Goal: Transaction & Acquisition: Subscribe to service/newsletter

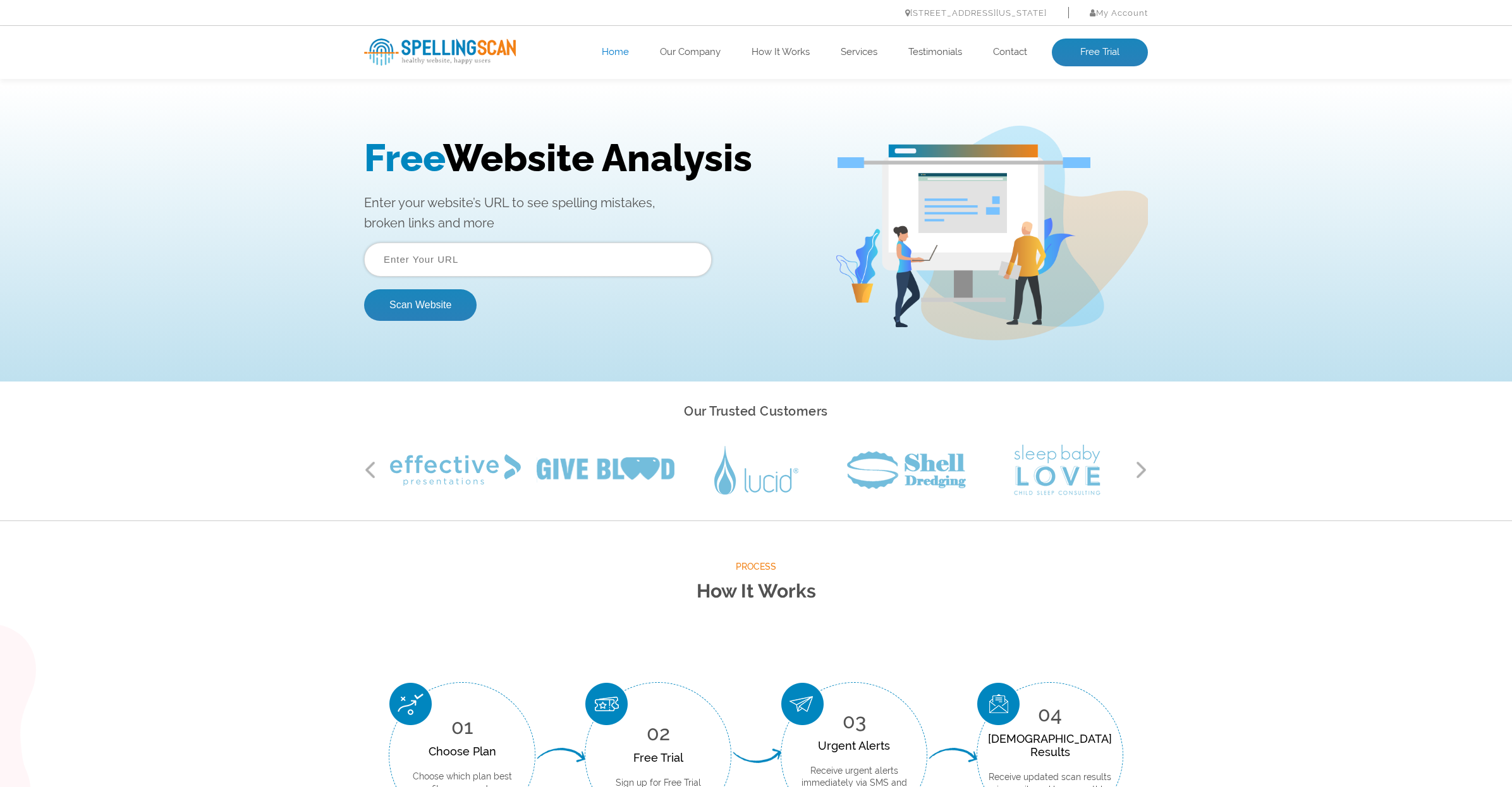
click at [496, 256] on input "text" at bounding box center [537, 260] width 348 height 34
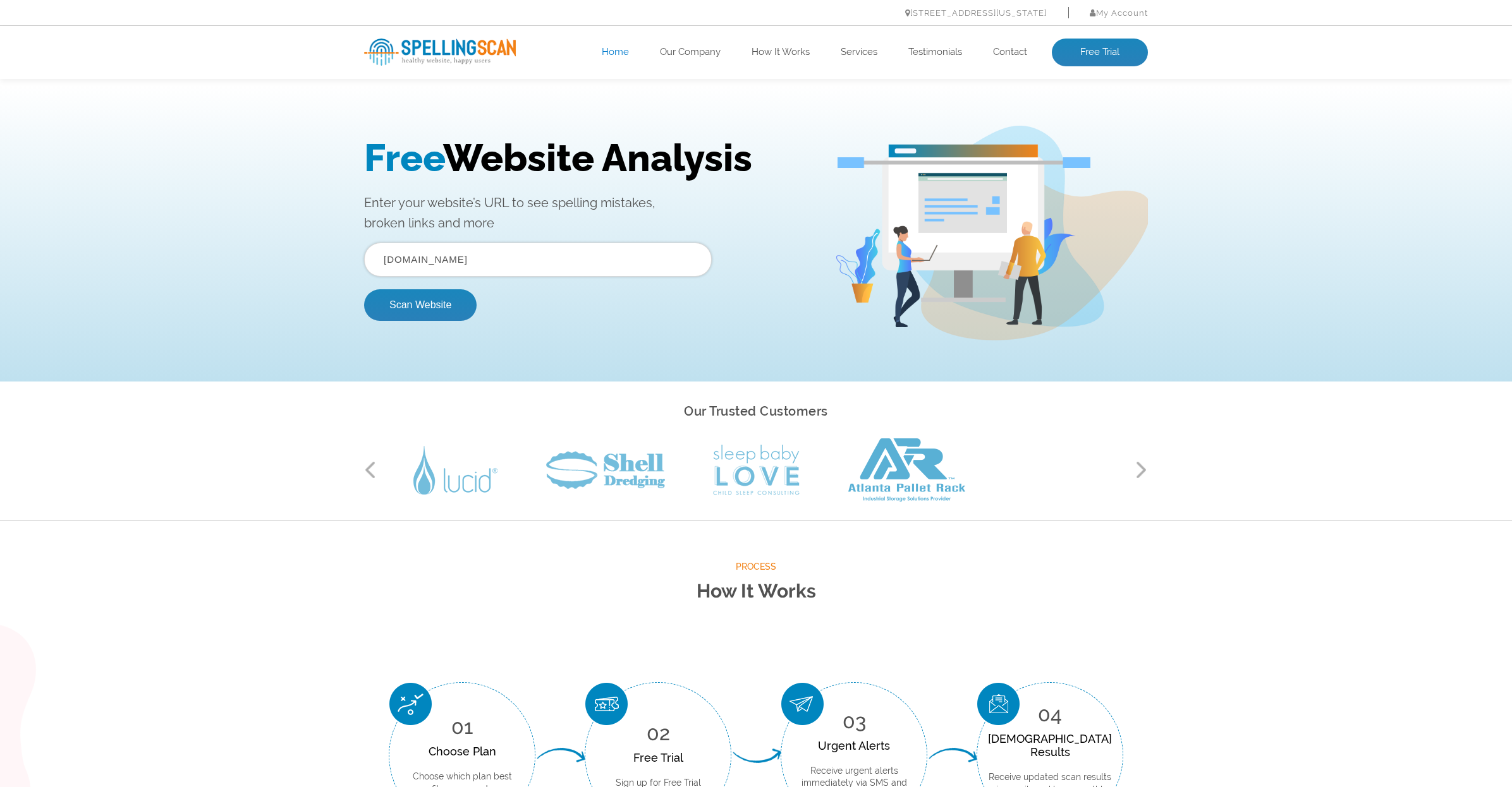
click at [420, 304] on button "Scan Website" at bounding box center [420, 305] width 112 height 31
click at [473, 259] on input "text" at bounding box center [537, 260] width 348 height 34
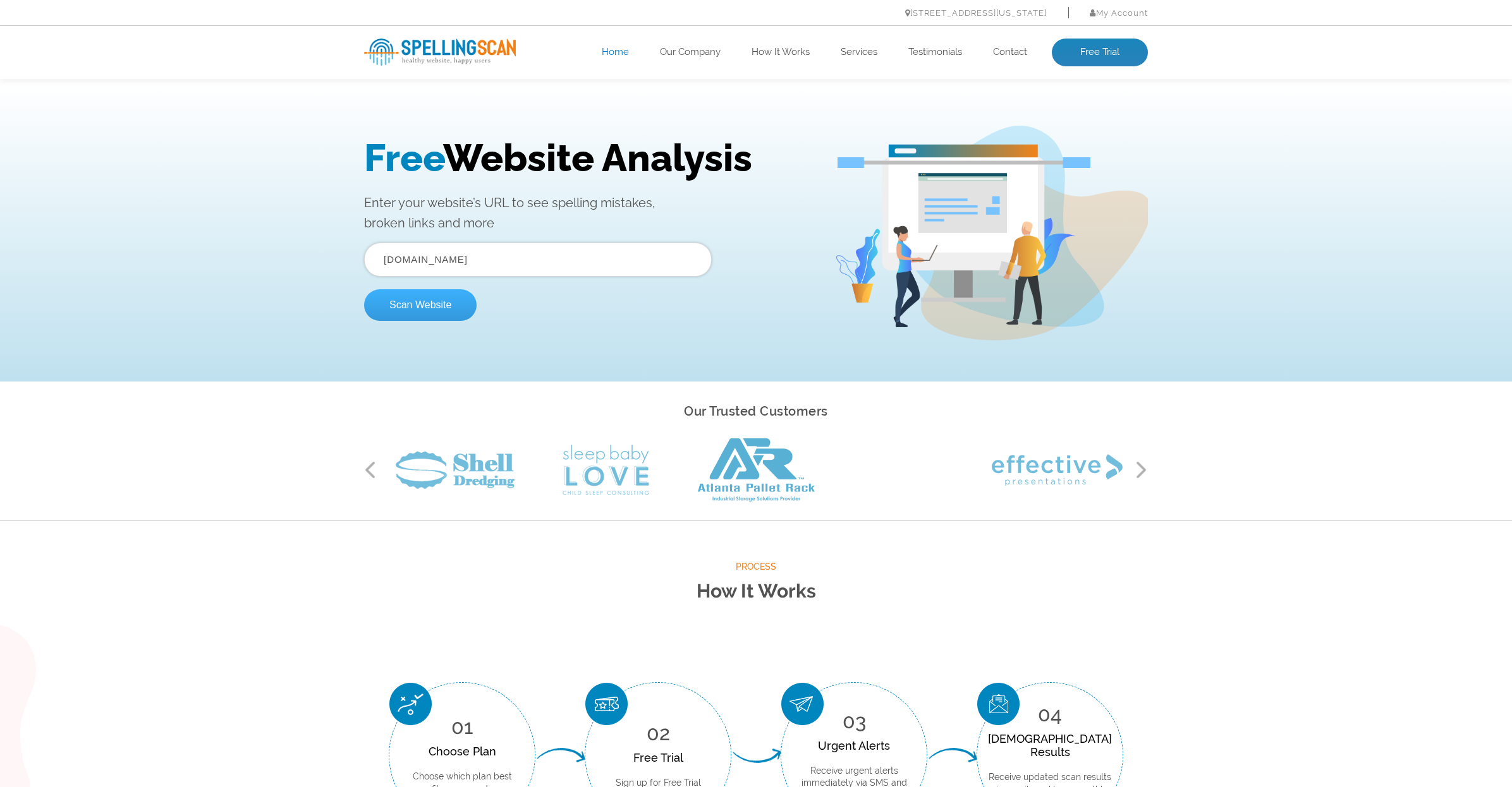
type input "gleich-usa.com"
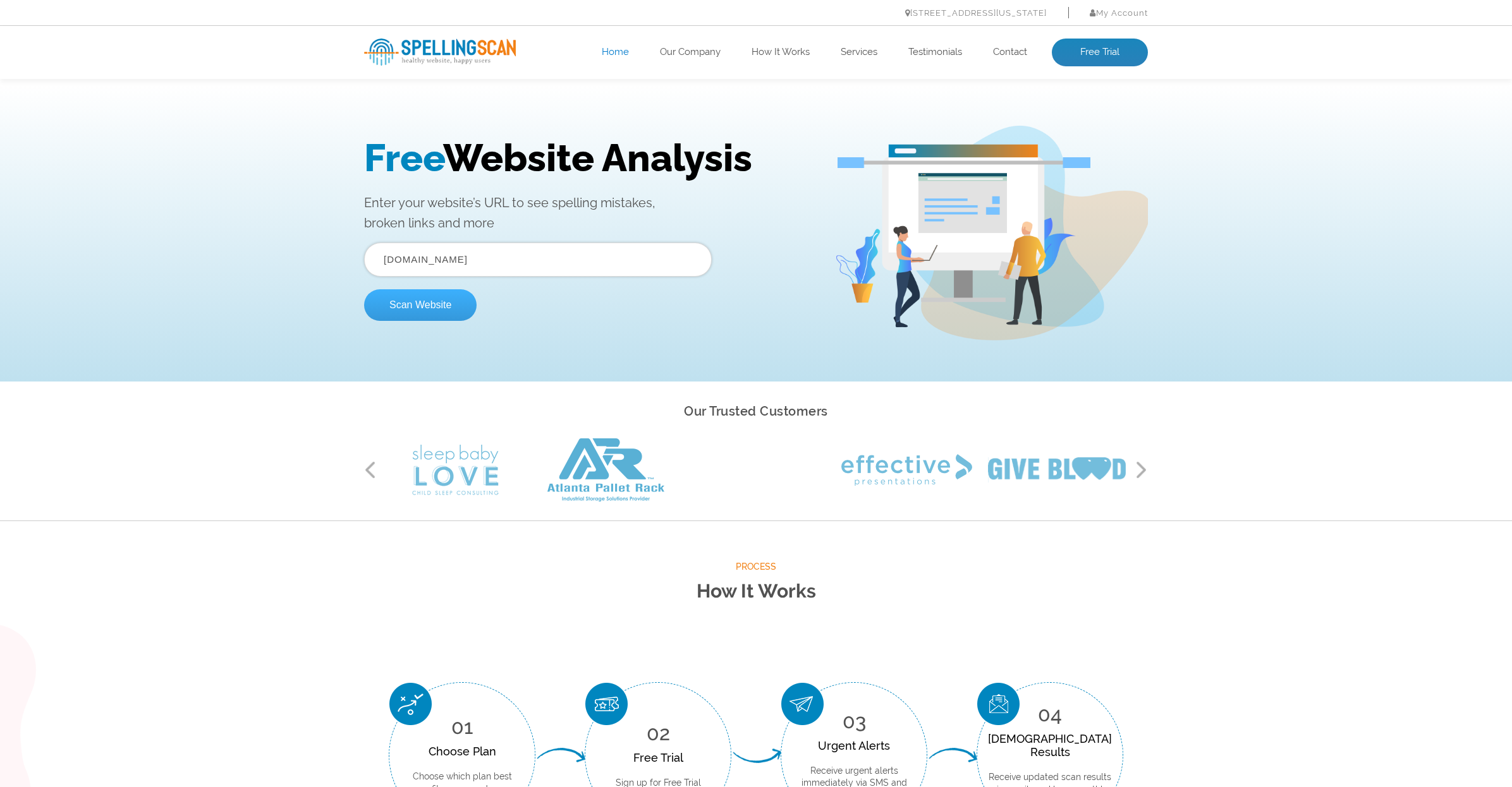
click at [446, 315] on button "Scan Website" at bounding box center [420, 305] width 112 height 31
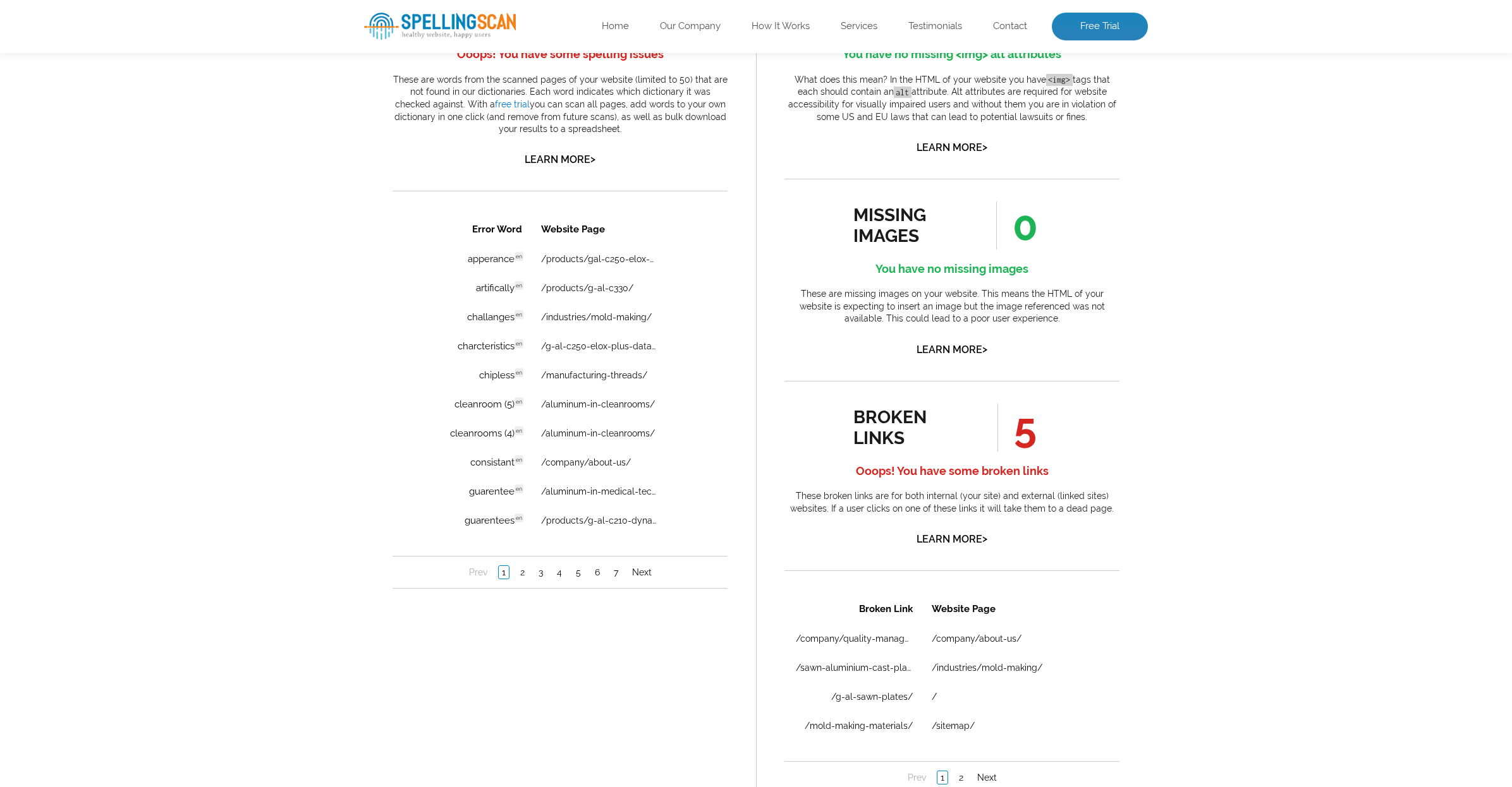
scroll to position [780, 0]
click at [521, 572] on link "2" at bounding box center [522, 569] width 10 height 12
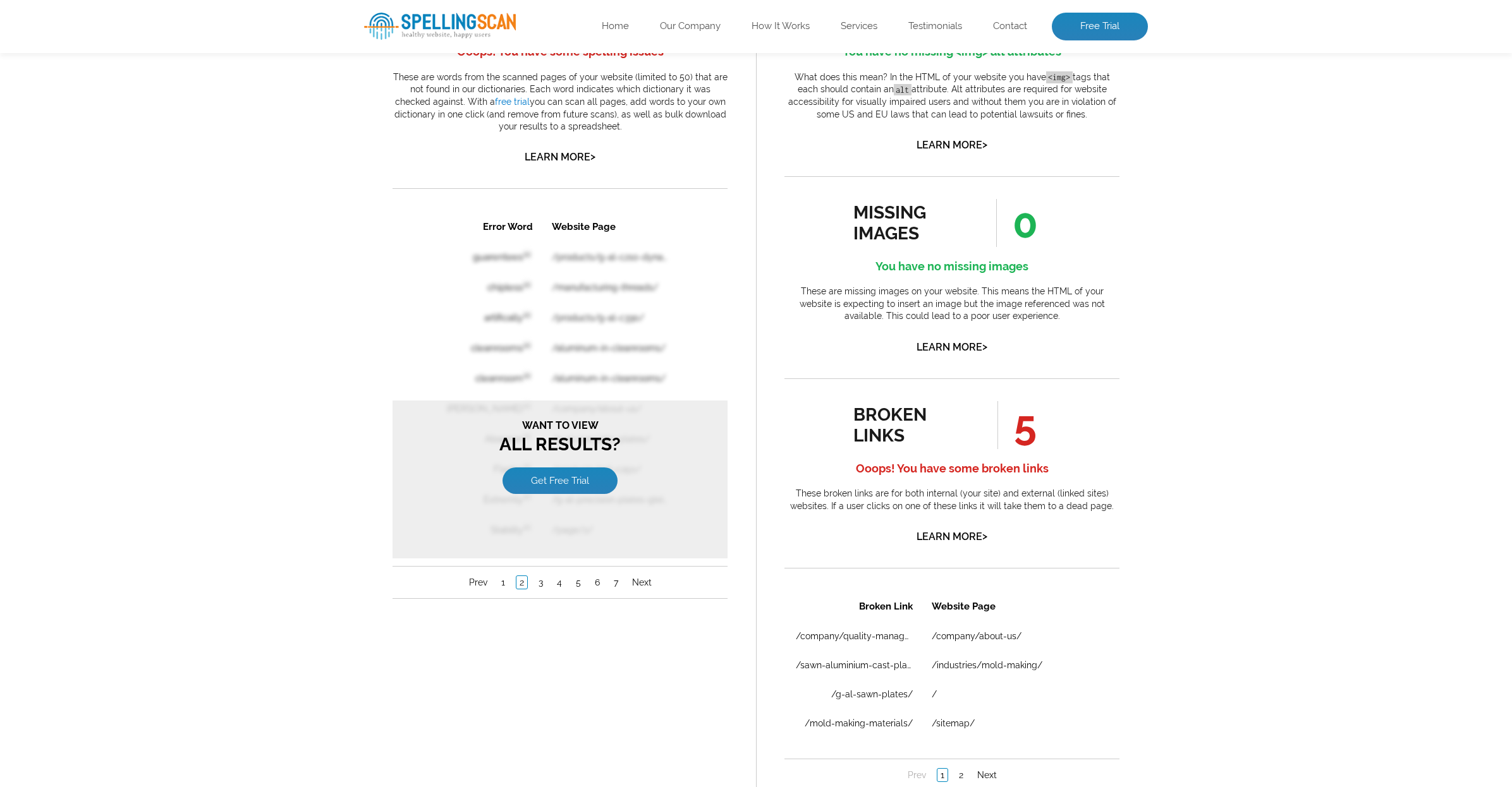
scroll to position [0, 0]
click at [327, 381] on div "Pages Scanned 48 Number of pages scanned. May be limited. Pages scanned are the…" at bounding box center [756, 268] width 1512 height 1560
click at [500, 584] on link "1" at bounding box center [504, 582] width 10 height 12
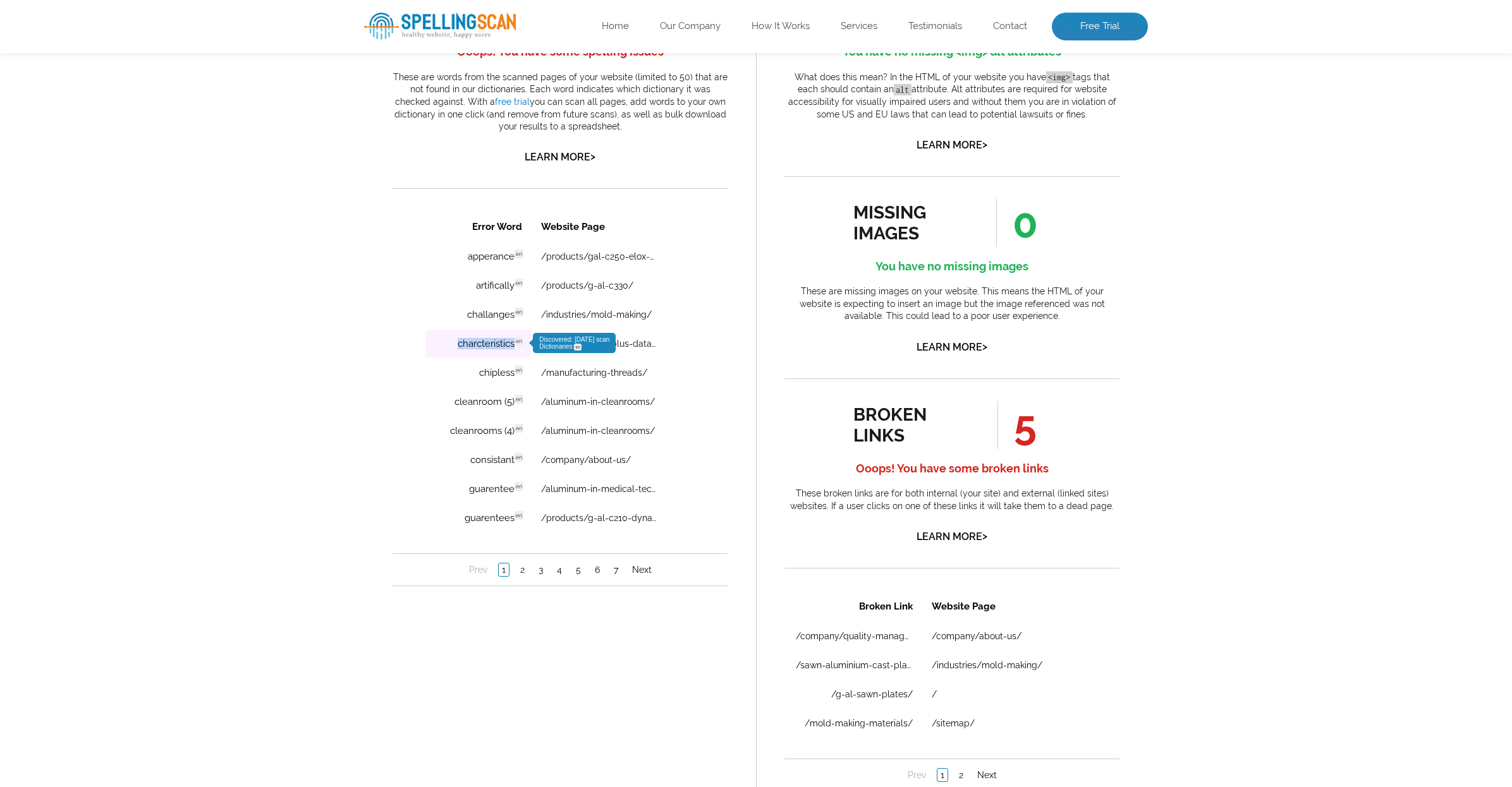
drag, startPoint x: 473, startPoint y: 344, endPoint x: 514, endPoint y: 345, distance: 41.0
click at [514, 345] on td "charcteristics en Discovered: 08-12-2025 scan Dictionaries: en" at bounding box center [478, 344] width 106 height 28
copy td "charcteristics"
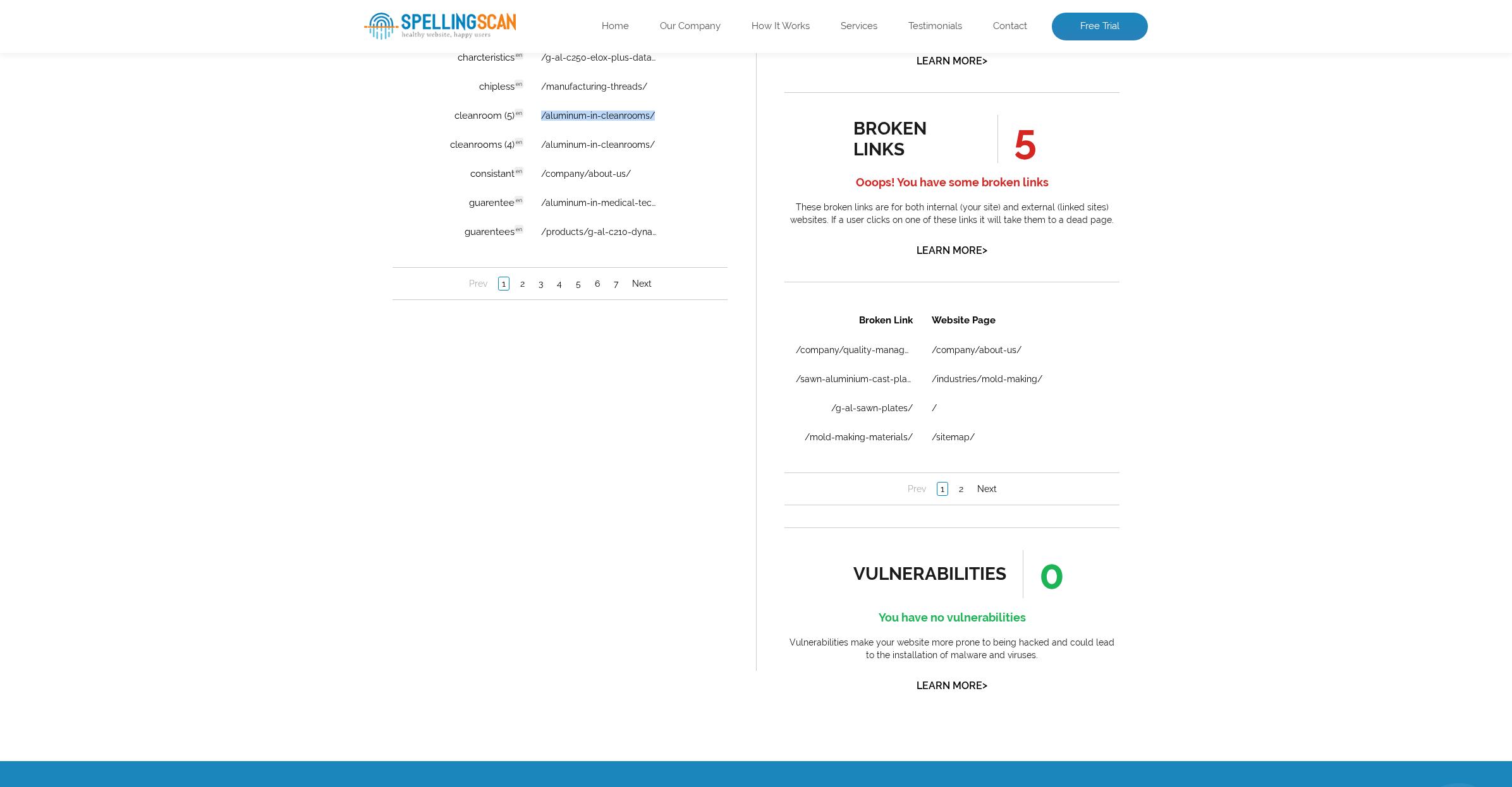
scroll to position [1066, 0]
click at [959, 490] on link "2" at bounding box center [961, 488] width 10 height 12
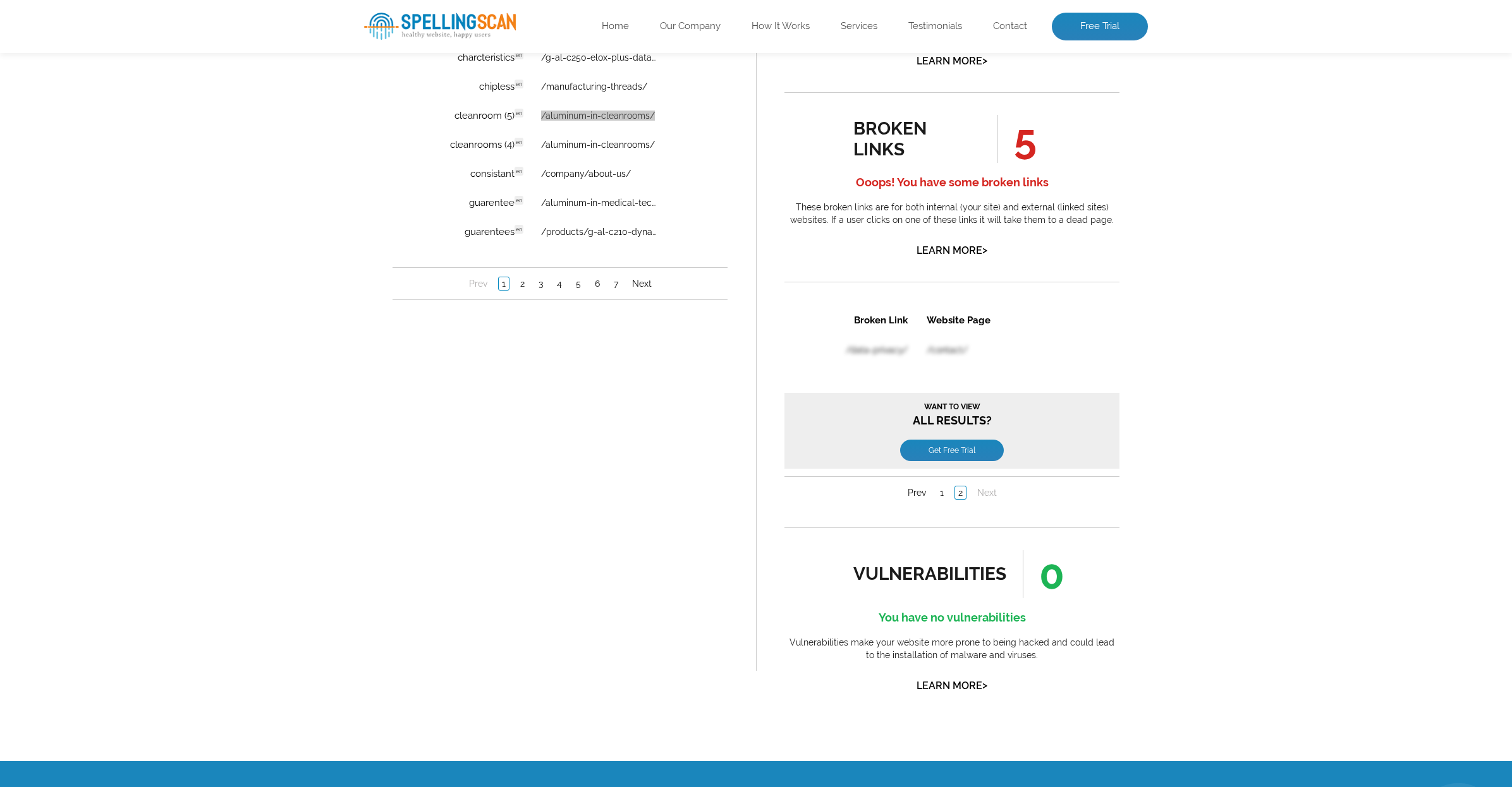
scroll to position [0, 0]
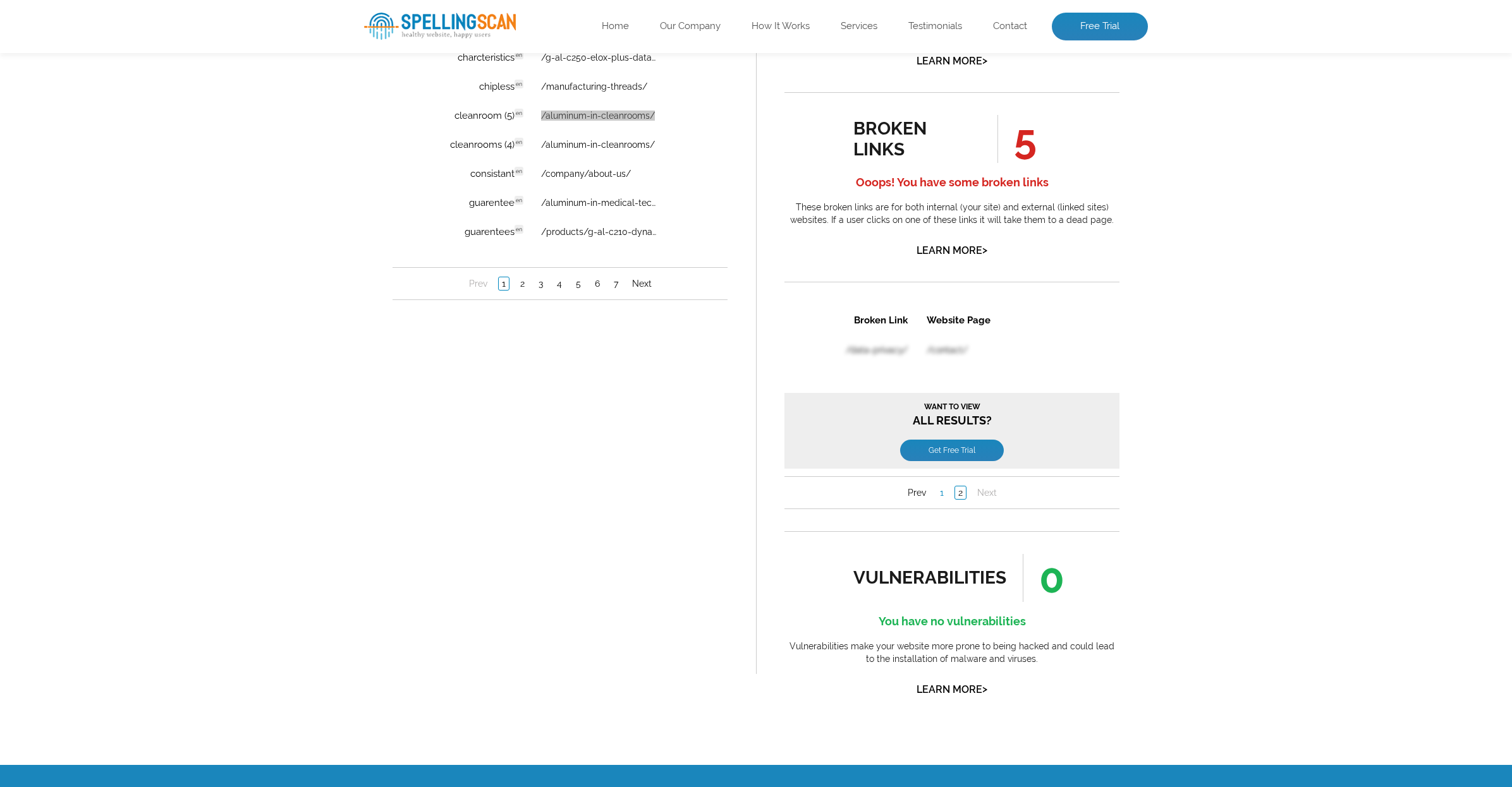
click at [939, 496] on link "1" at bounding box center [942, 492] width 10 height 12
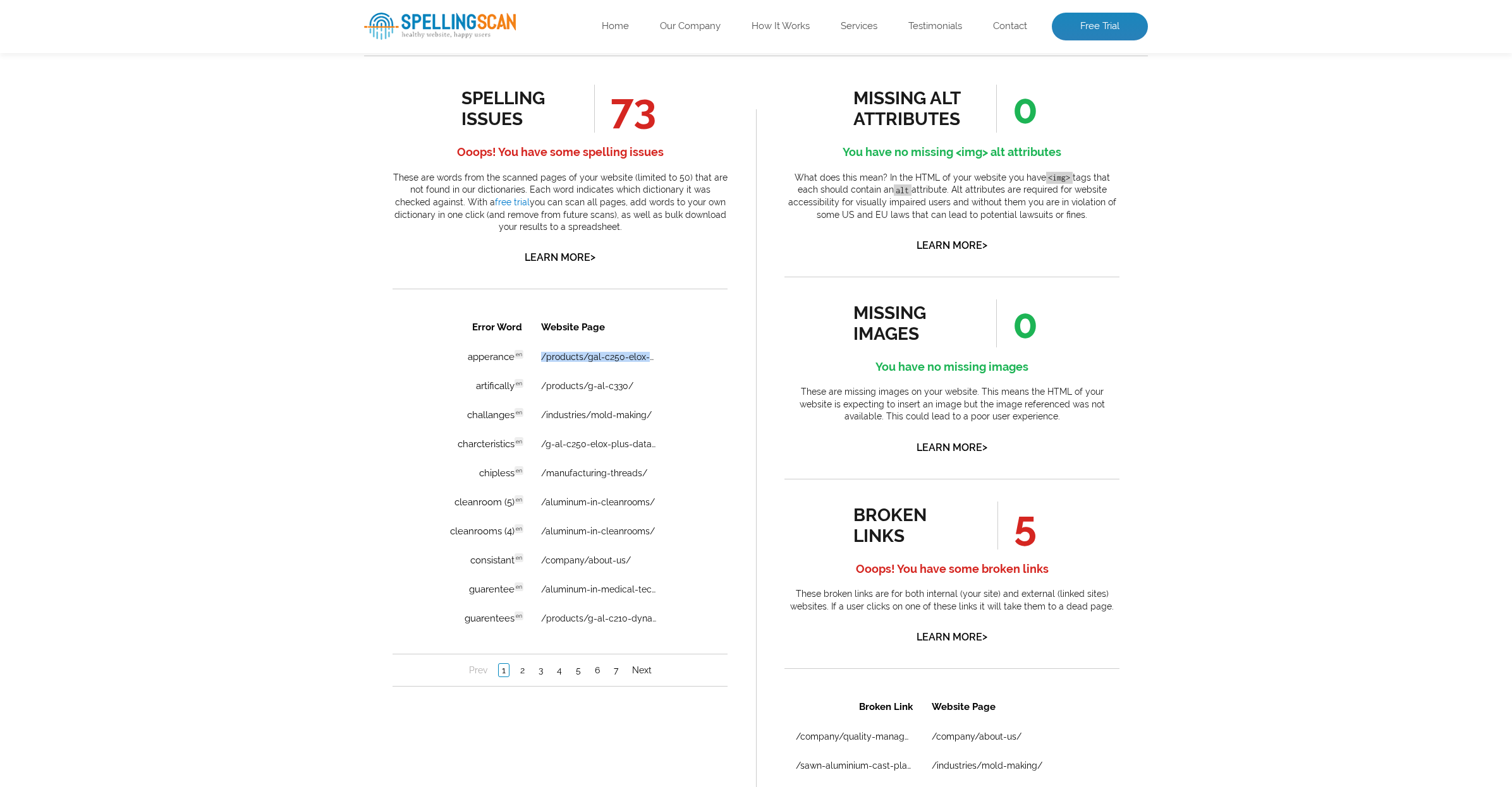
scroll to position [679, 0]
click at [523, 671] on link "2" at bounding box center [522, 670] width 10 height 12
click at [522, 670] on link "2" at bounding box center [522, 670] width 10 height 12
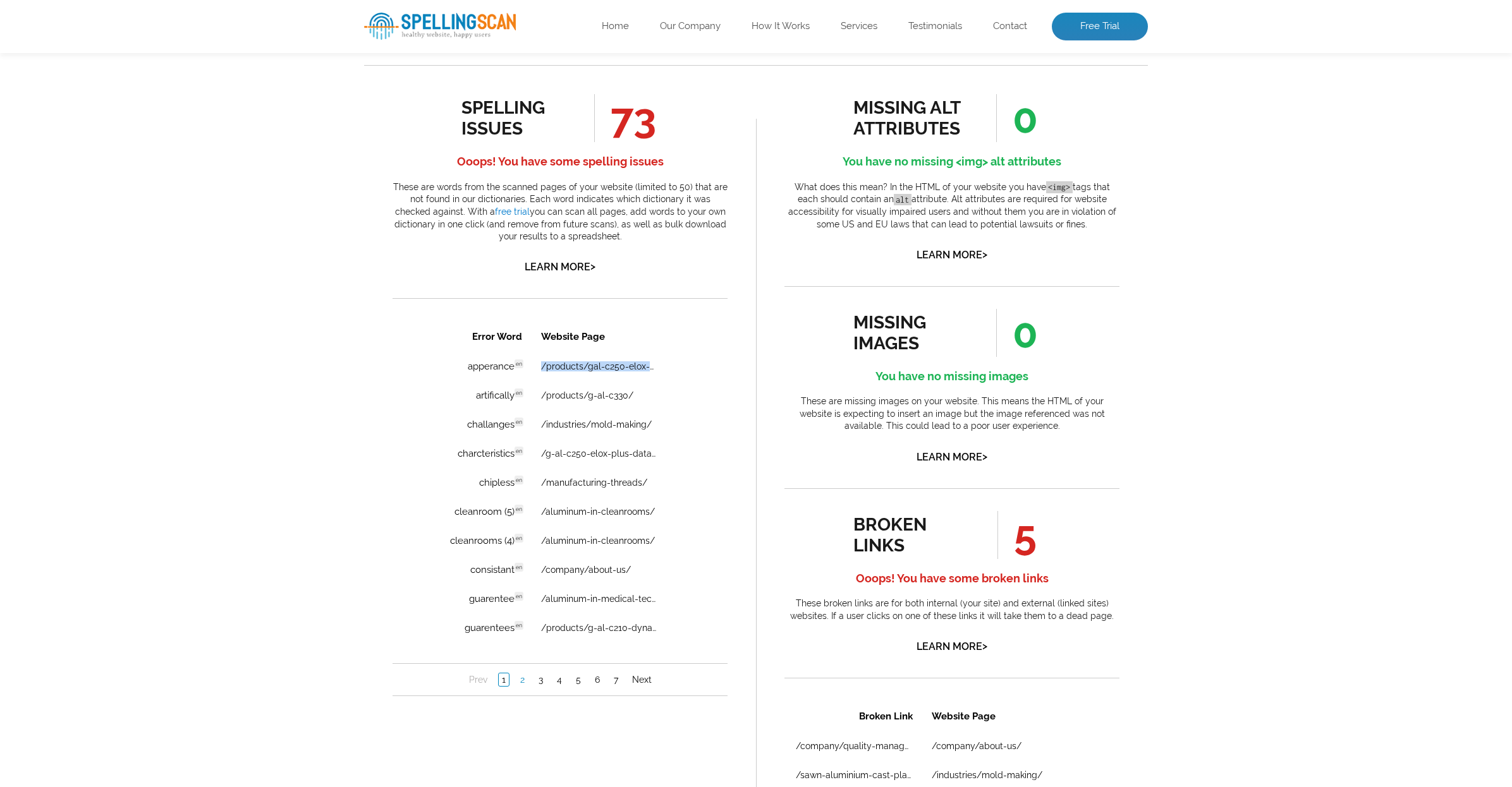
click at [524, 683] on link "2" at bounding box center [522, 679] width 10 height 12
click at [523, 683] on link "2" at bounding box center [522, 679] width 10 height 12
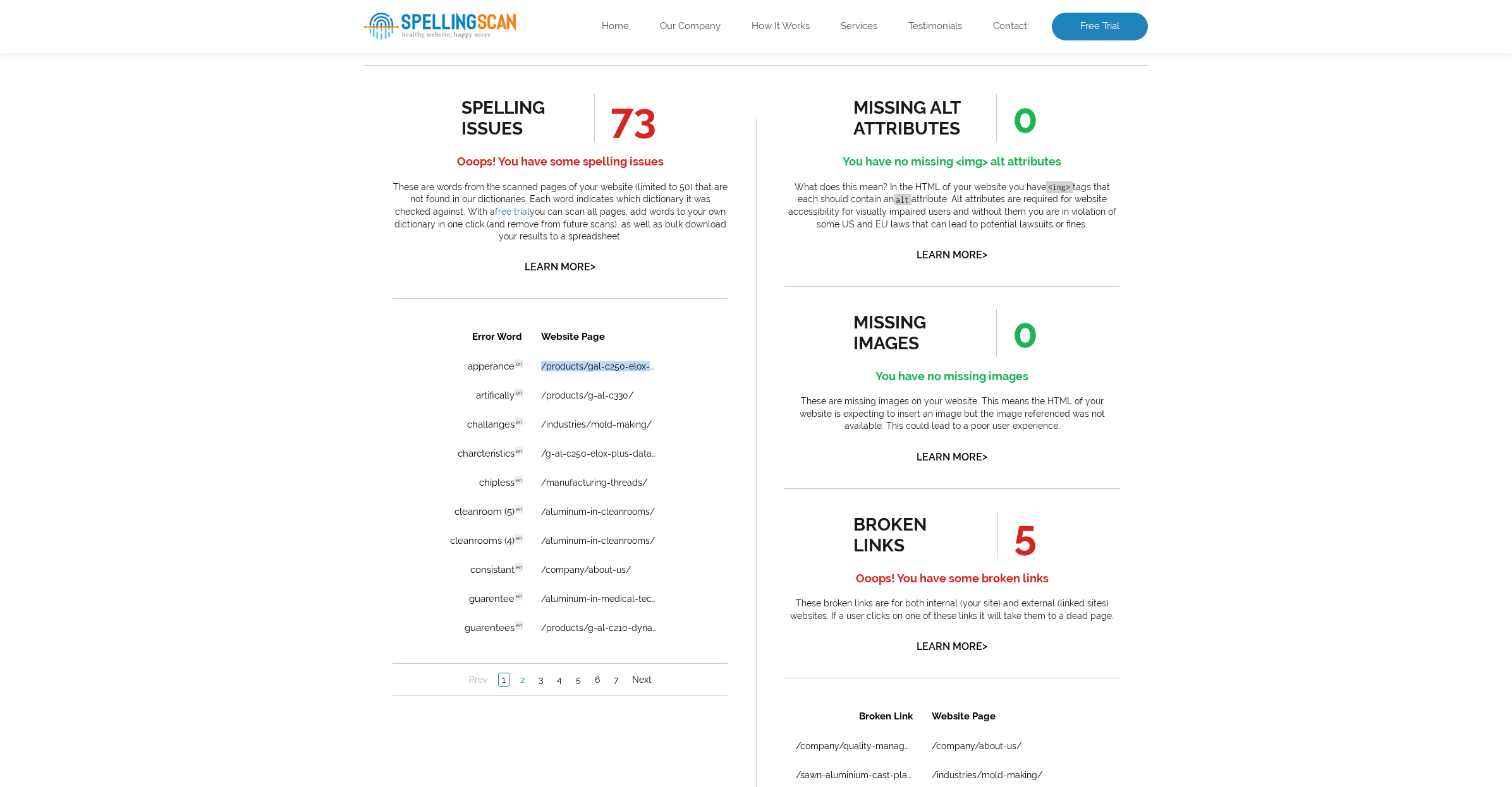
click at [523, 683] on link "2" at bounding box center [522, 679] width 10 height 12
click at [348, 628] on div "Pages Scanned 48 Number of pages scanned. May be limited. Pages scanned are the…" at bounding box center [756, 379] width 1512 height 1563
click at [519, 680] on link "2" at bounding box center [522, 679] width 10 height 12
click at [646, 679] on link "Next" at bounding box center [642, 679] width 26 height 12
click at [636, 679] on link "Next" at bounding box center [642, 679] width 26 height 12
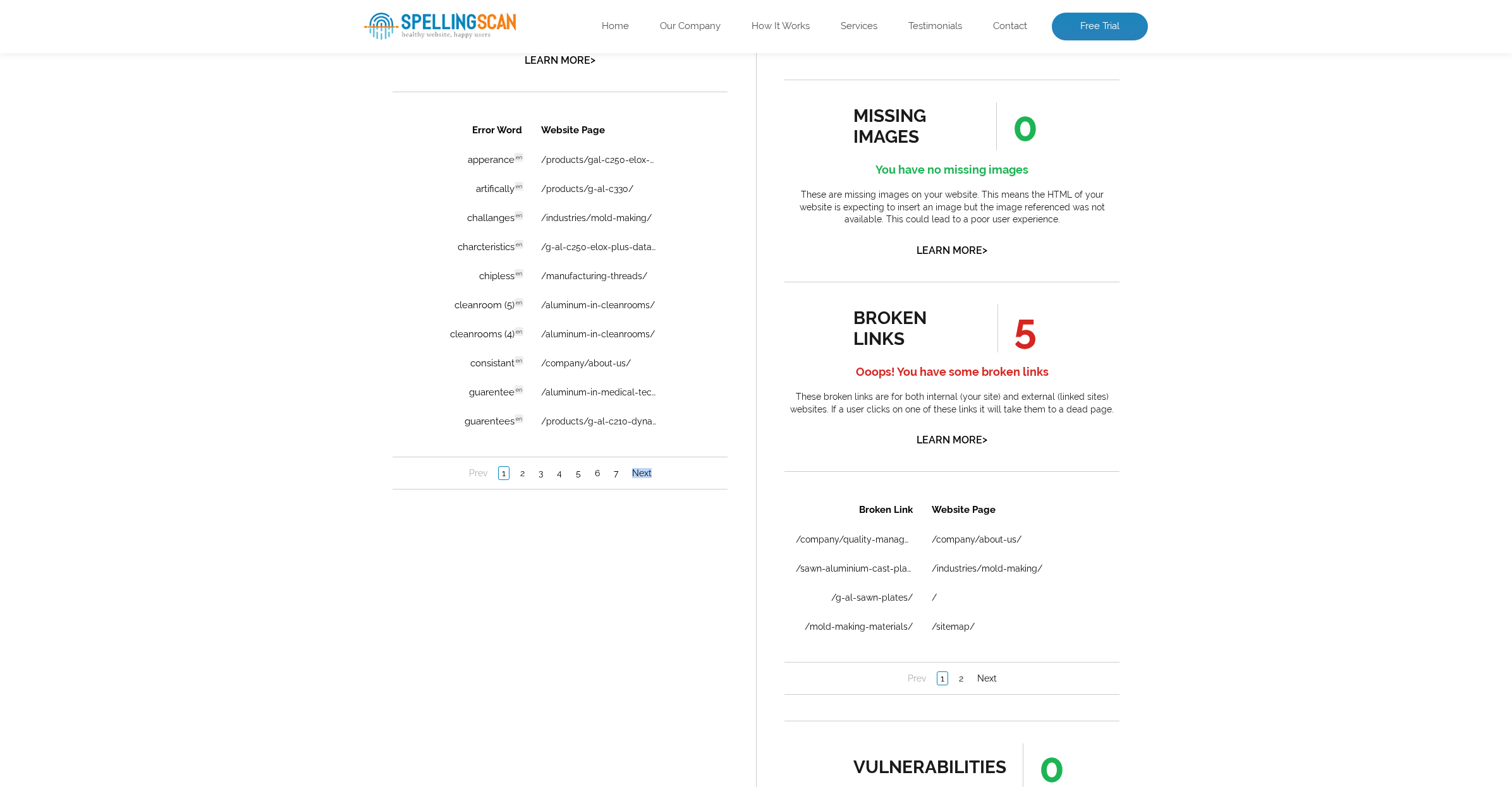
scroll to position [1051, 0]
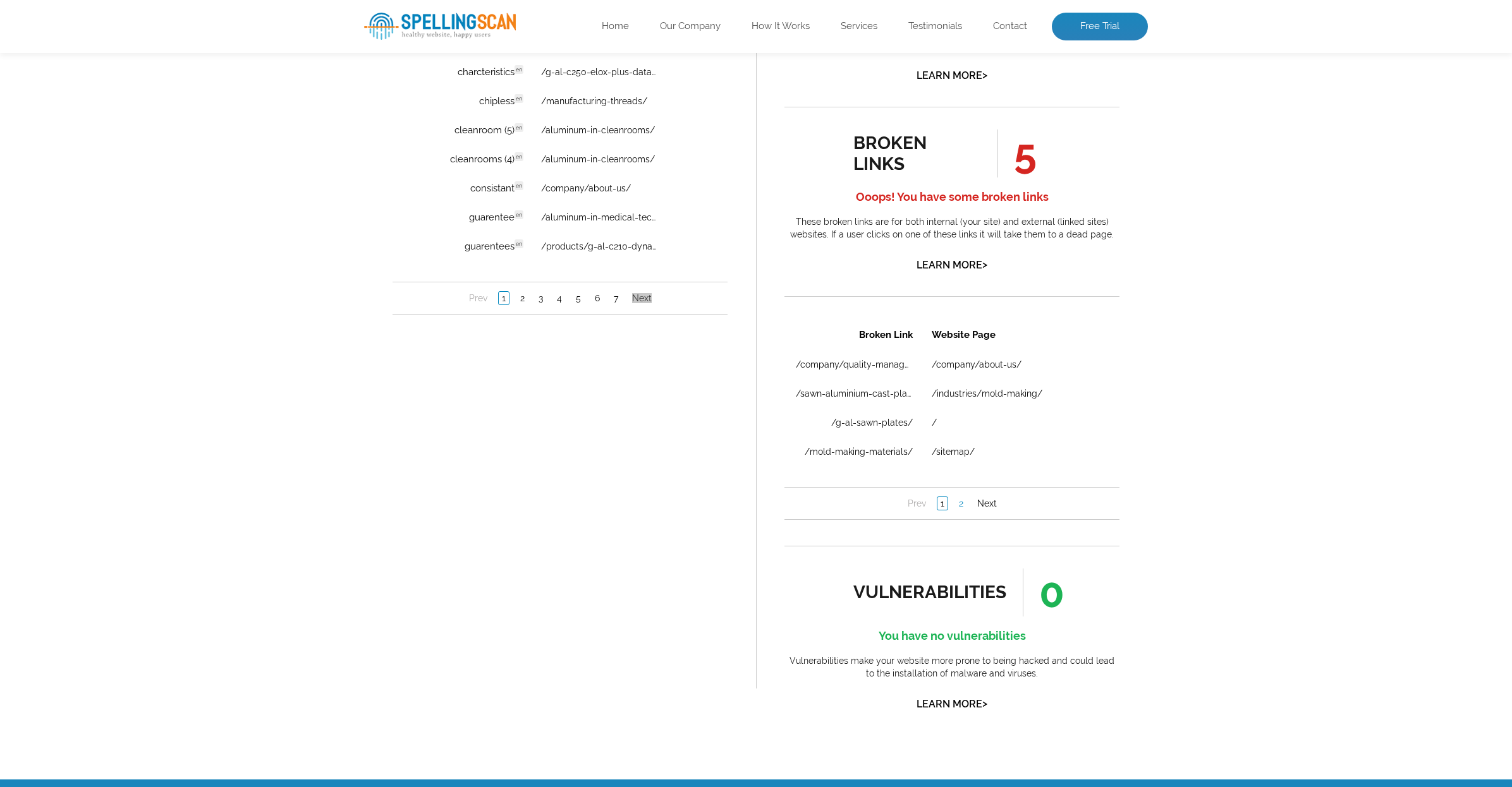
click at [960, 505] on link "2" at bounding box center [961, 503] width 10 height 12
click at [982, 502] on link "Next" at bounding box center [987, 503] width 26 height 12
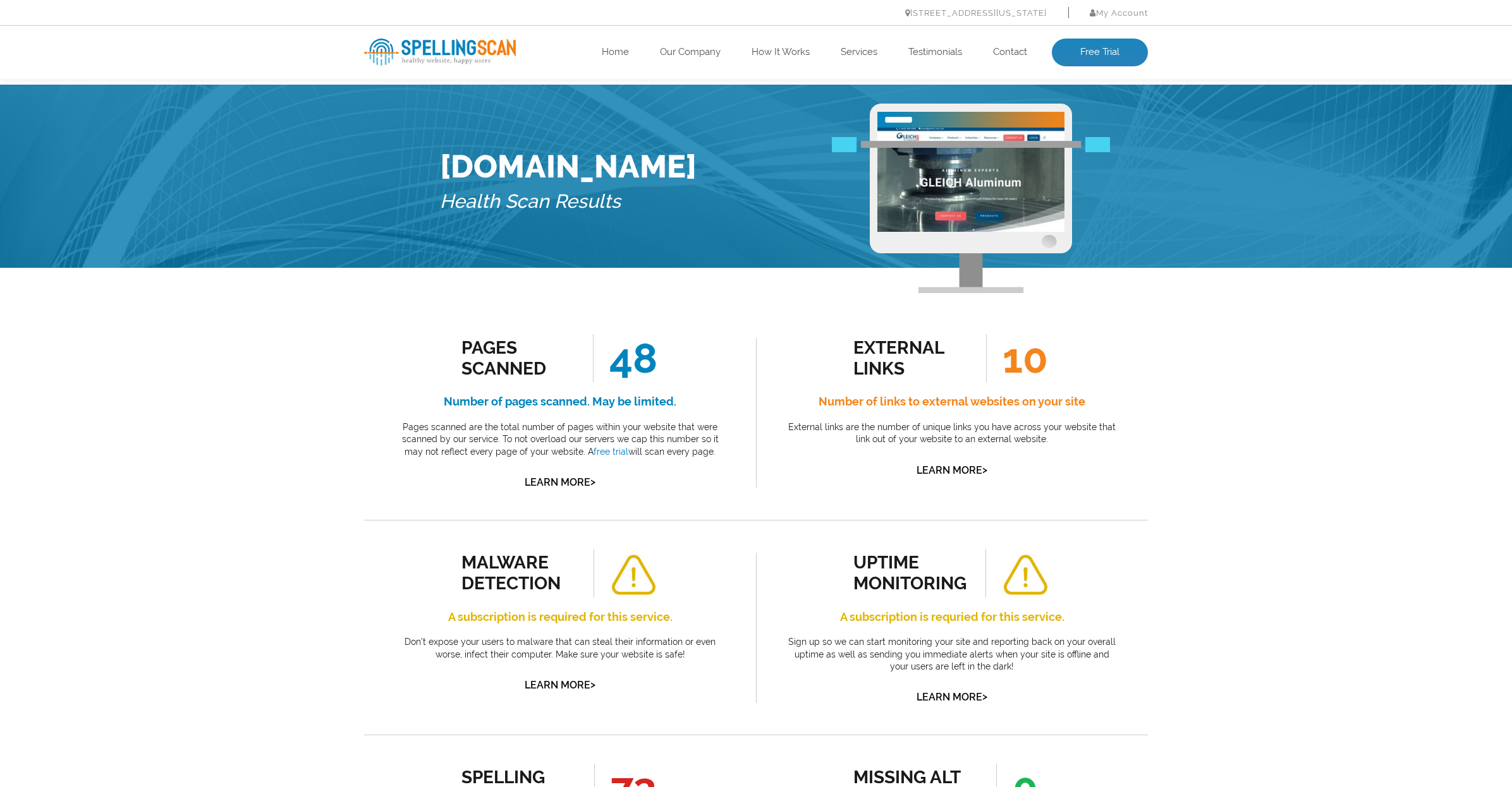
scroll to position [0, 0]
click at [1117, 62] on link "Free Trial" at bounding box center [1099, 52] width 96 height 28
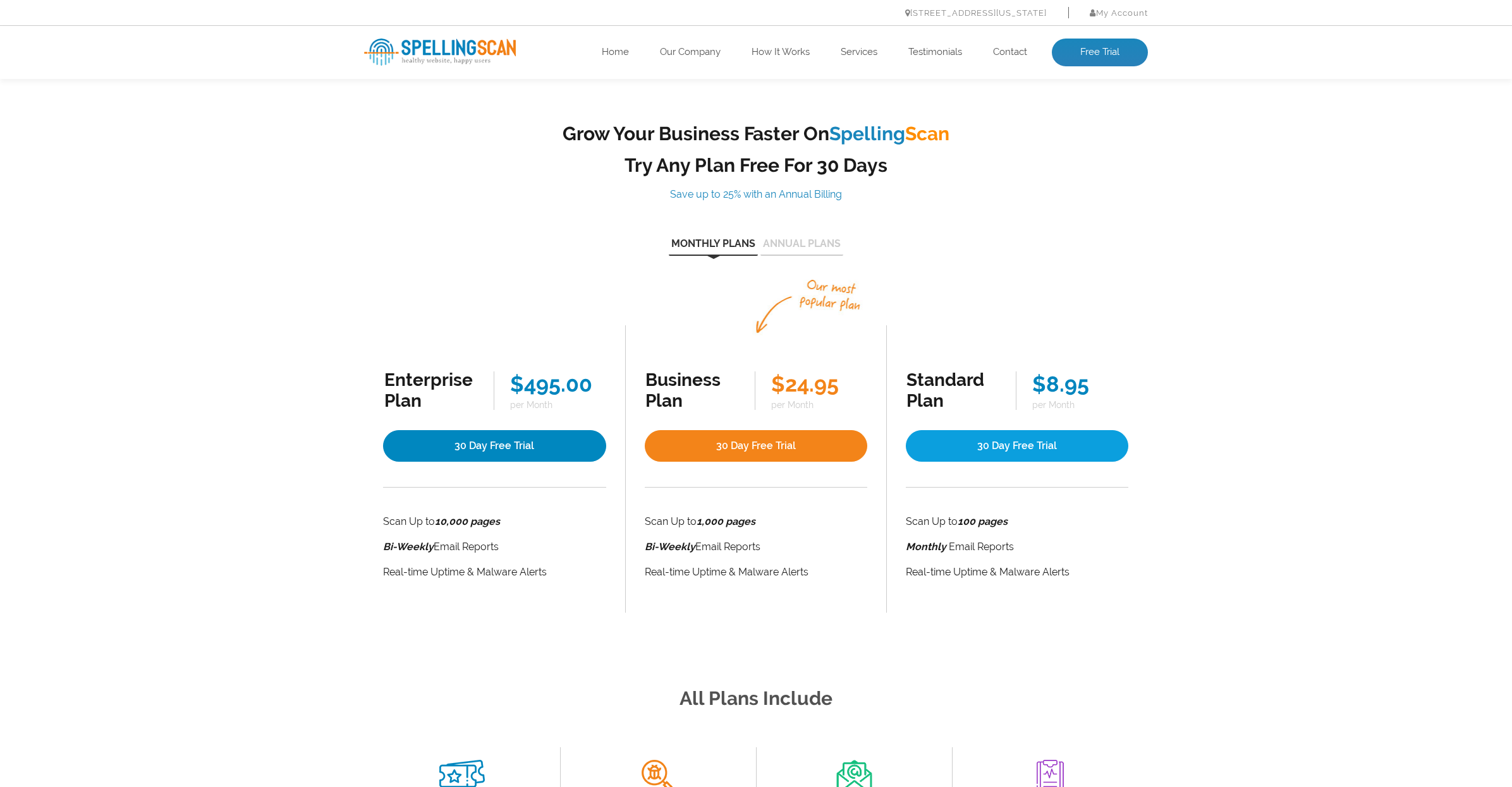
click at [1045, 438] on link "30 Day Free Trial" at bounding box center [1017, 446] width 222 height 31
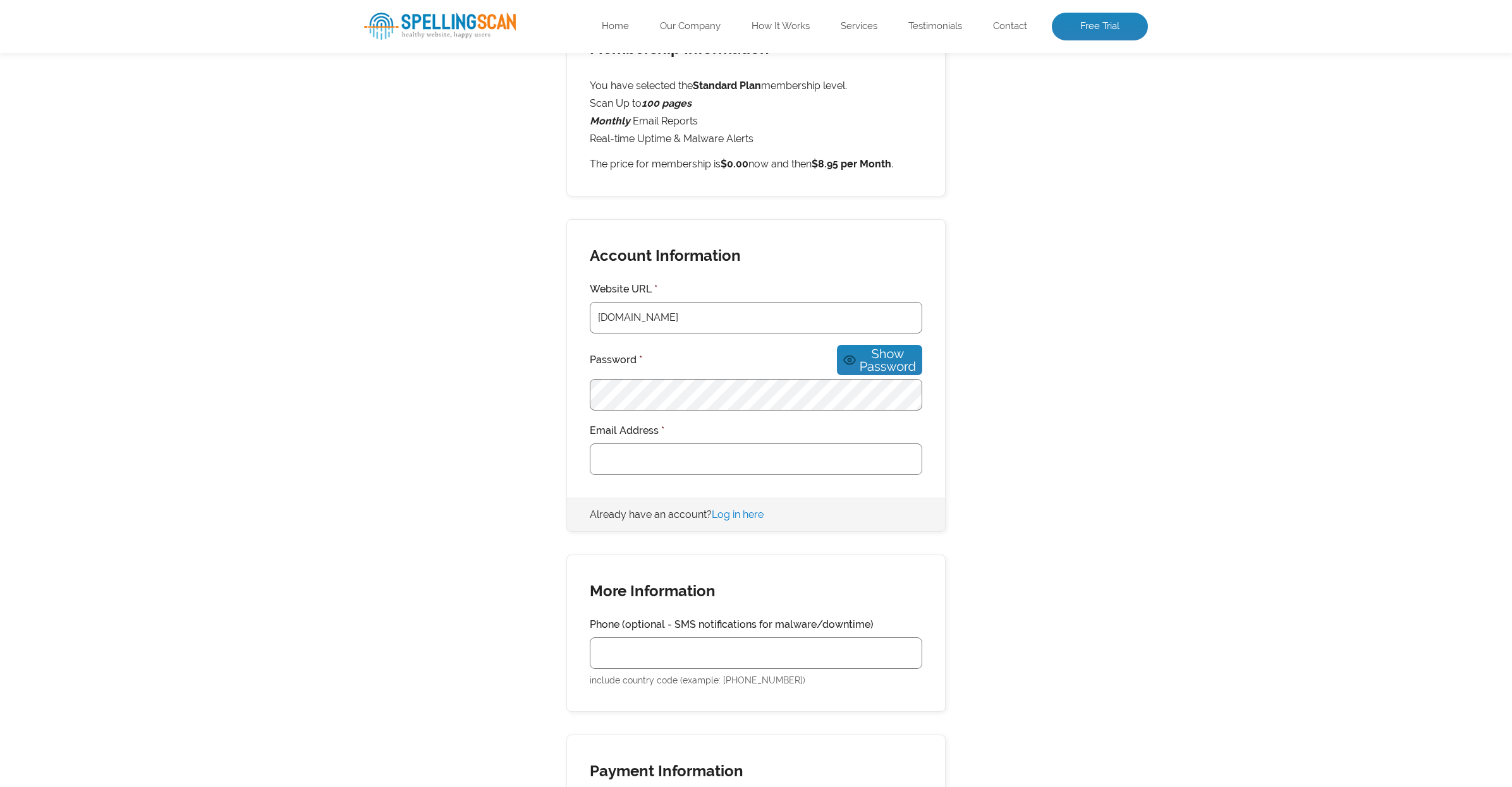
scroll to position [222, 0]
click at [1042, 446] on div "Membership Information You have selected the Standard Plan membership level. Sc…" at bounding box center [756, 509] width 784 height 996
type input "[EMAIL_ADDRESS][DOMAIN_NAME]"
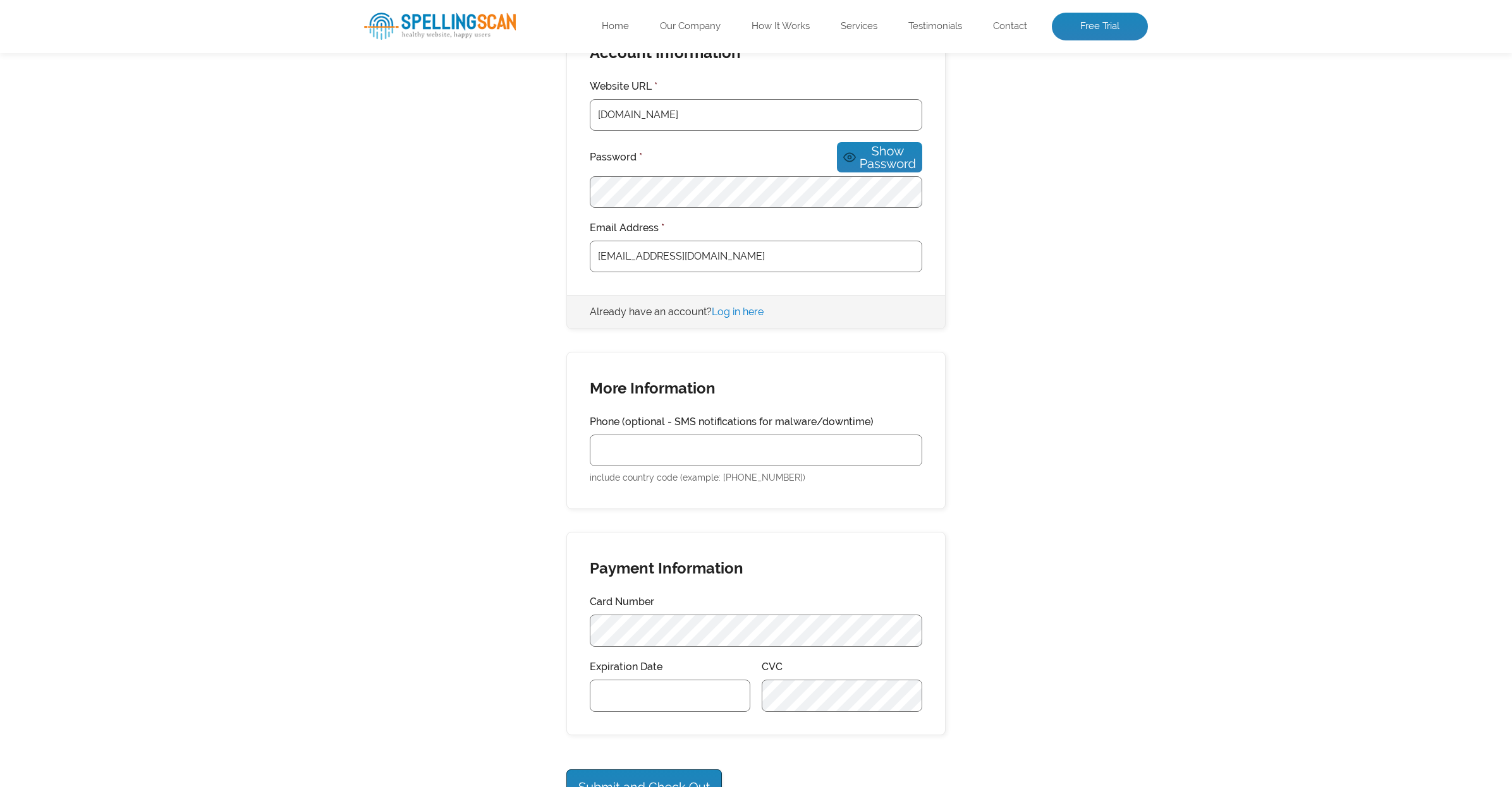
scroll to position [424, 0]
click at [417, 551] on div "Membership Information You have selected the Standard Plan membership level. Sc…" at bounding box center [756, 307] width 784 height 996
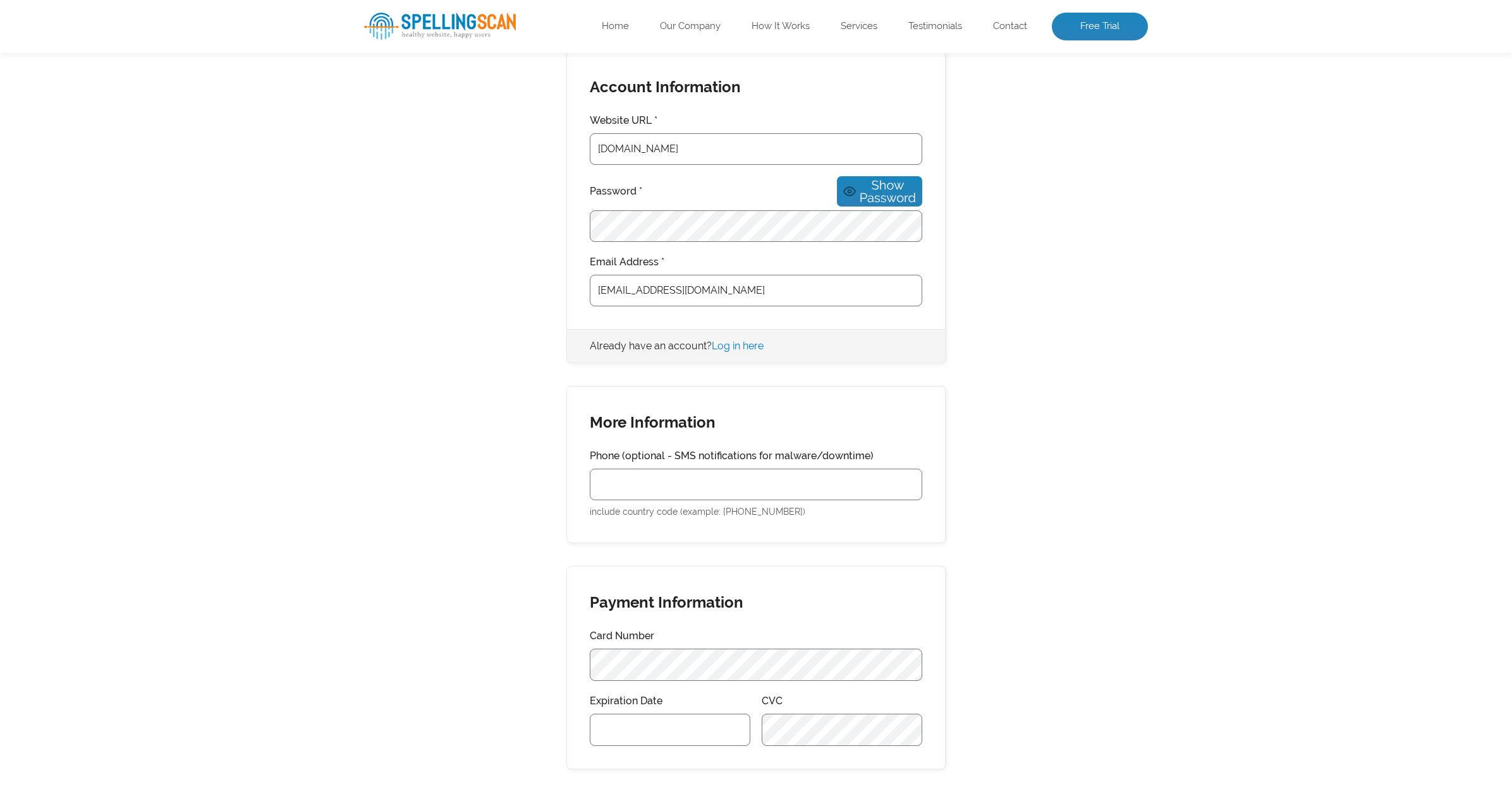
scroll to position [333, 0]
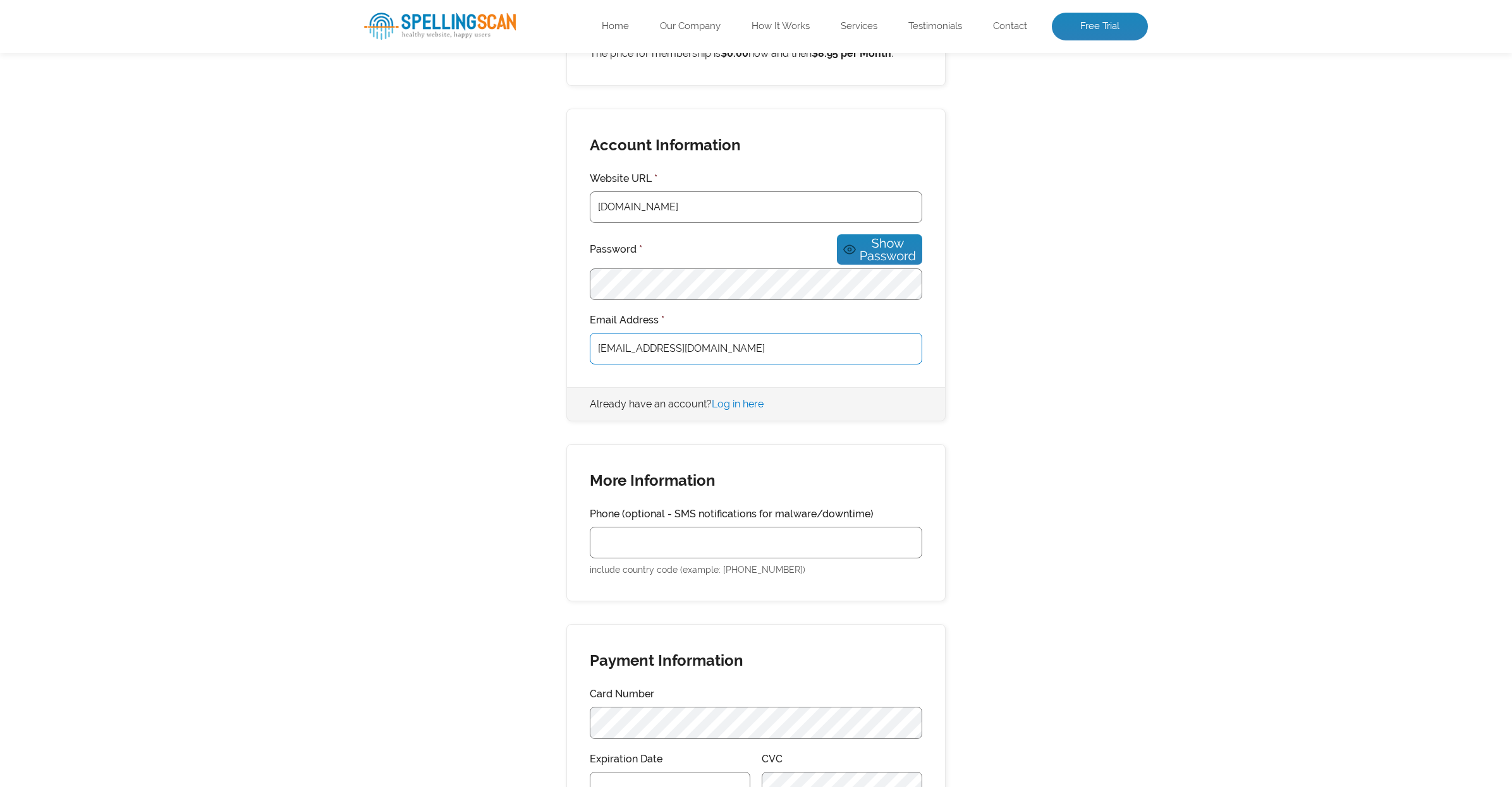
drag, startPoint x: 767, startPoint y: 337, endPoint x: 493, endPoint y: 333, distance: 274.0
click at [493, 333] on div "Membership Information You have selected the Standard Plan membership level. Sc…" at bounding box center [756, 399] width 784 height 996
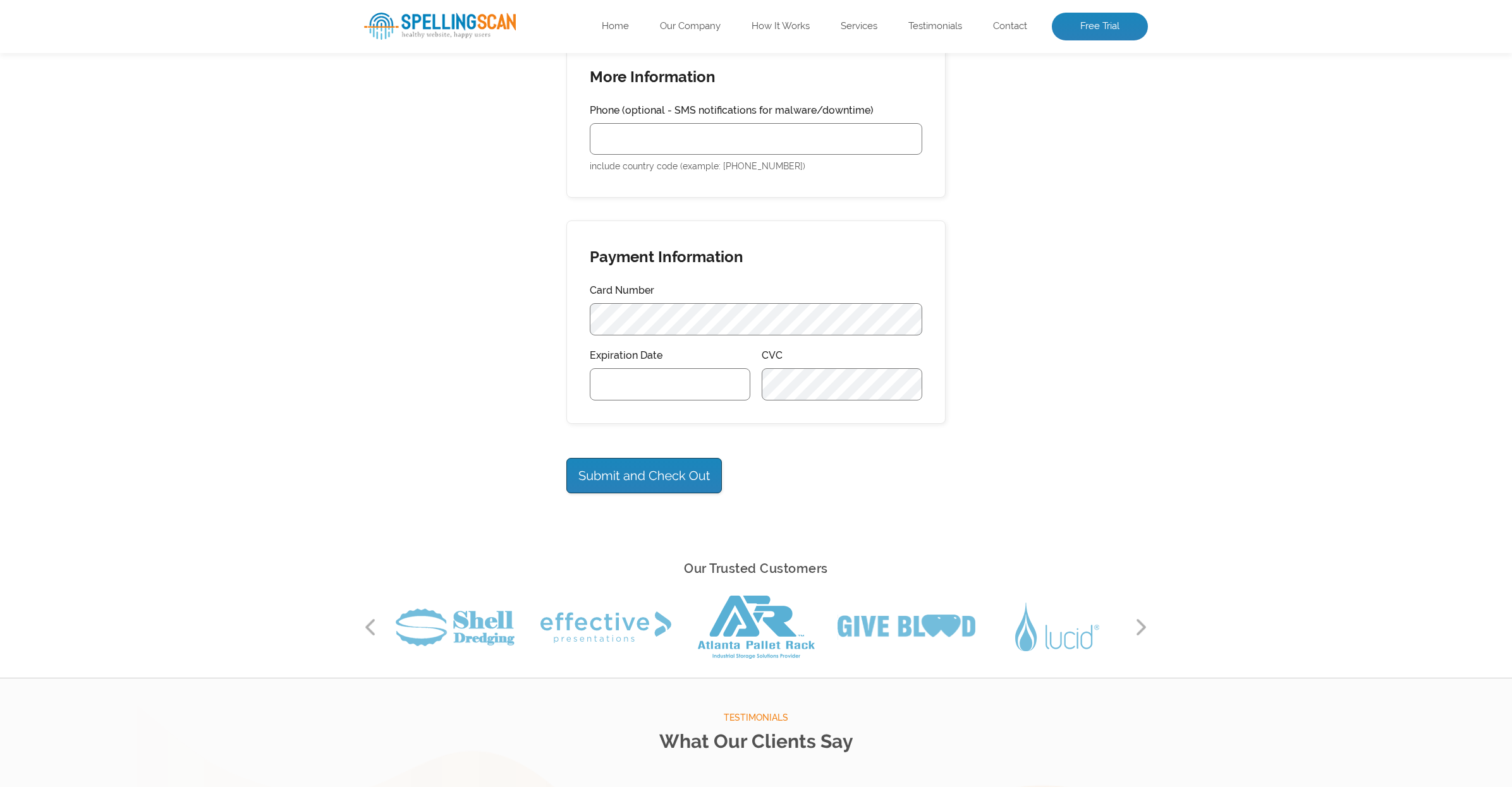
scroll to position [735, 0]
click at [602, 463] on input "Submit and Check Out" at bounding box center [644, 477] width 155 height 35
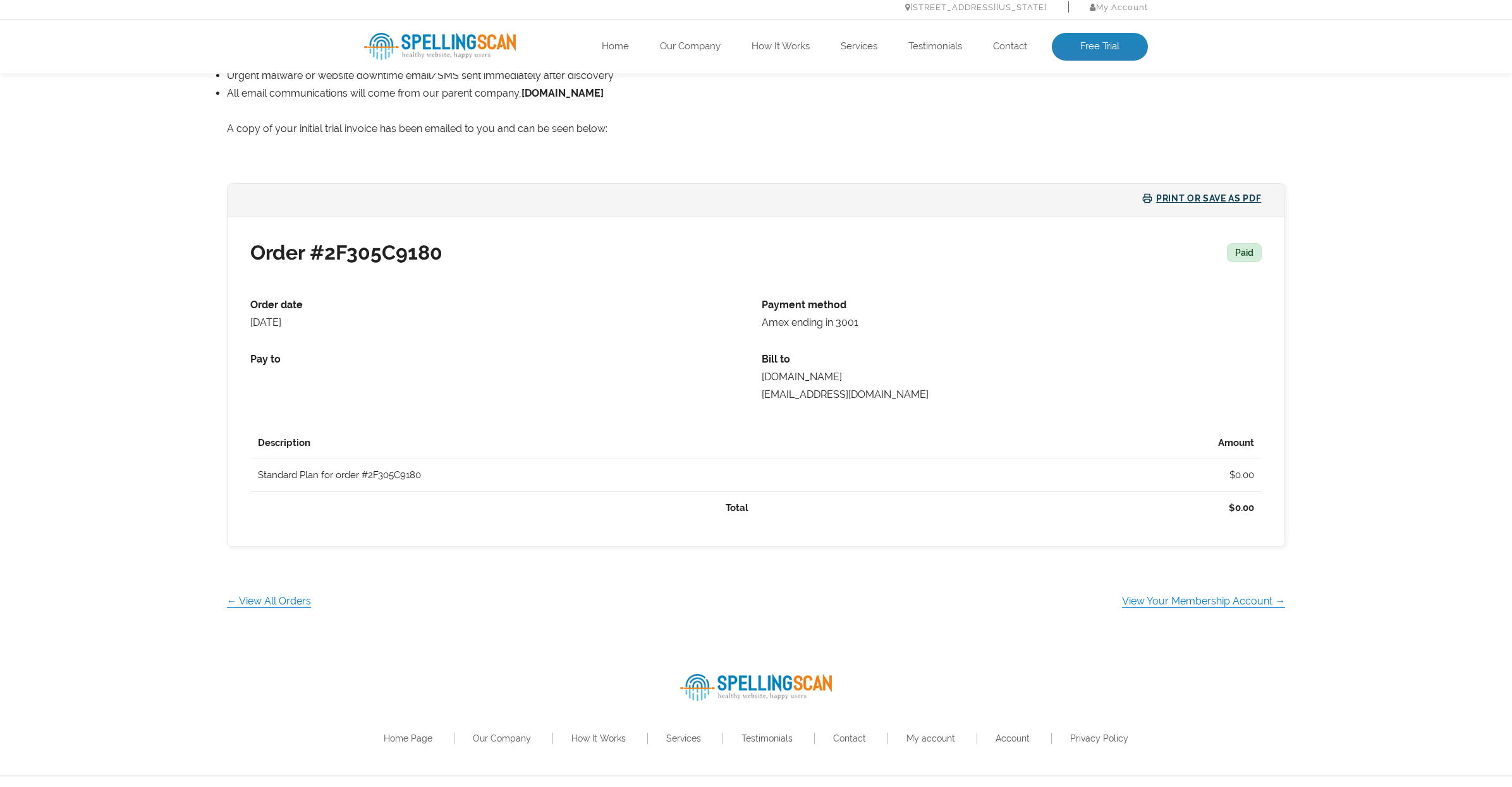
scroll to position [269, 0]
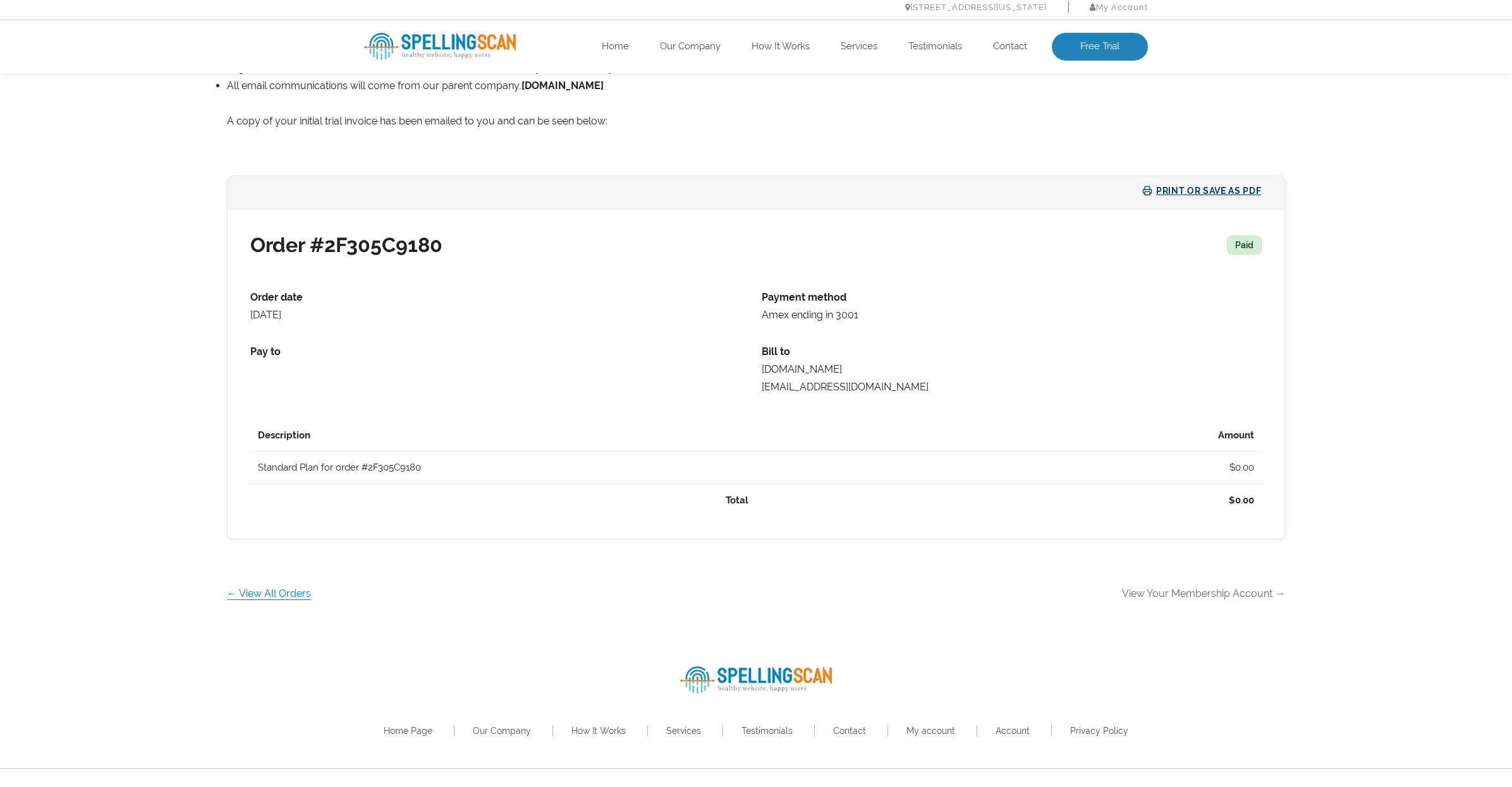
click at [1174, 596] on link "View Your Membership Account →" at bounding box center [1203, 593] width 163 height 12
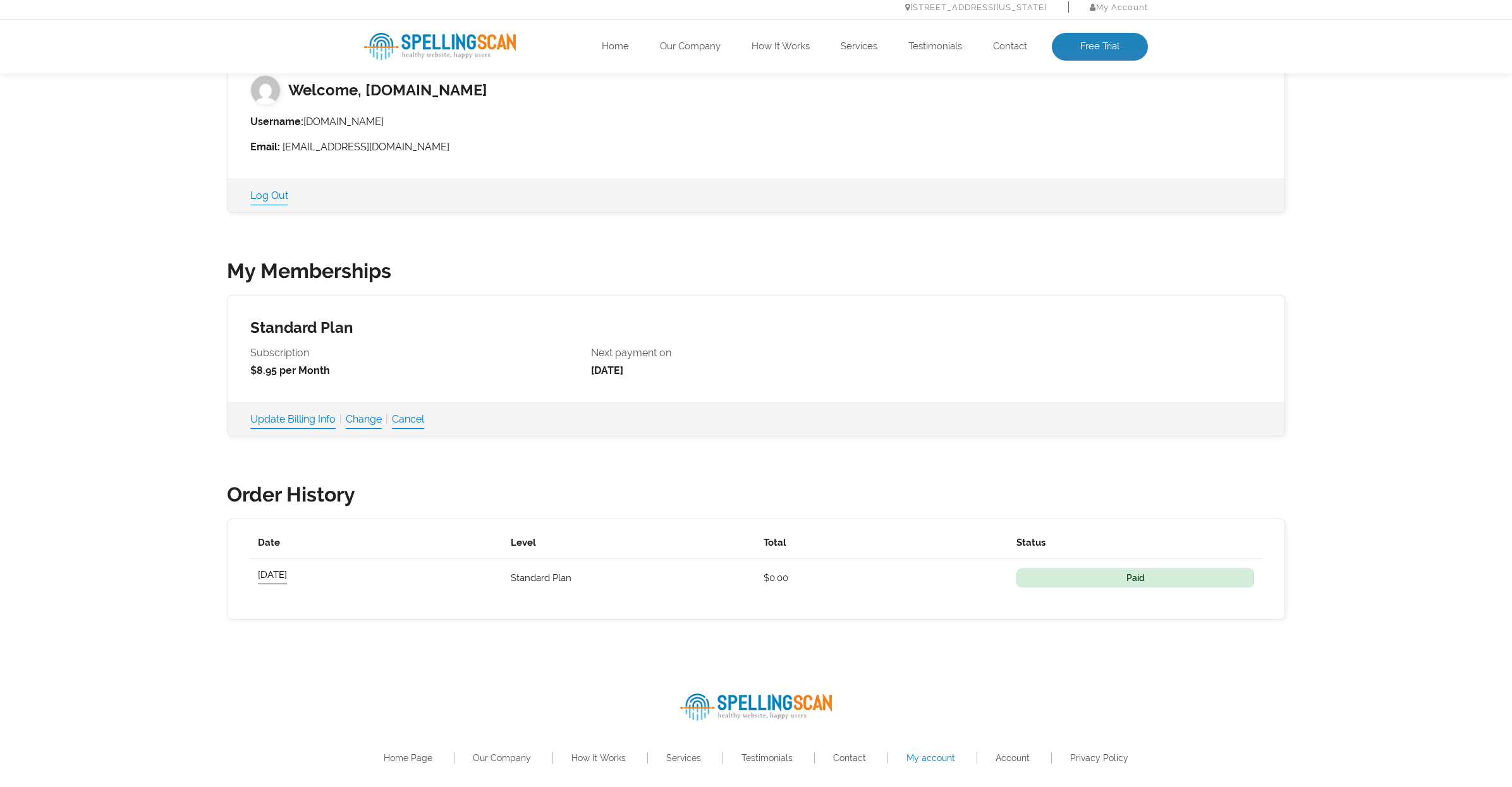
scroll to position [141, 0]
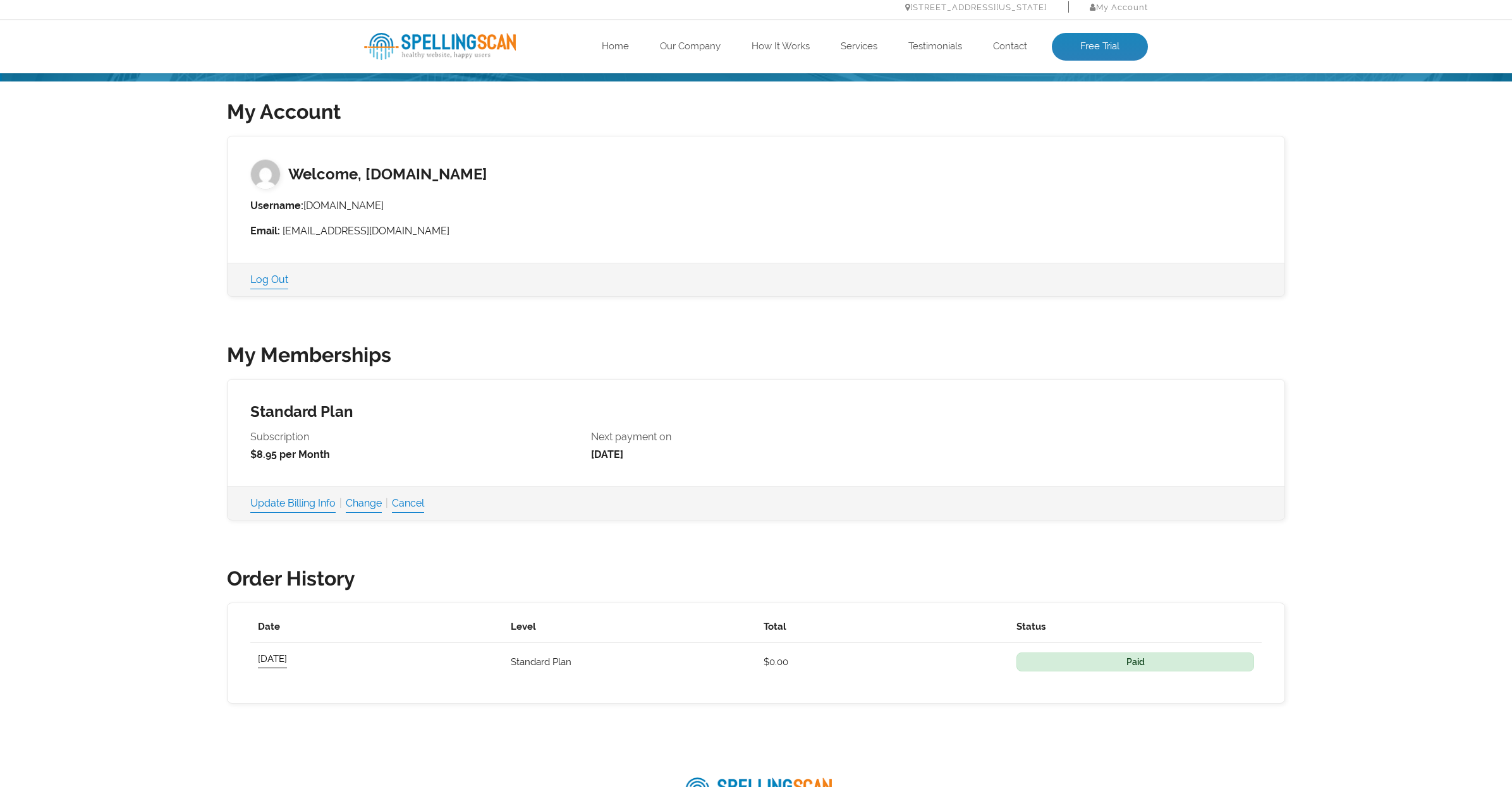
drag, startPoint x: 307, startPoint y: 206, endPoint x: 374, endPoint y: 207, distance: 67.0
click at [374, 207] on li "Username: [DOMAIN_NAME]" at bounding box center [756, 205] width 1011 height 18
copy li "[DOMAIN_NAME]"
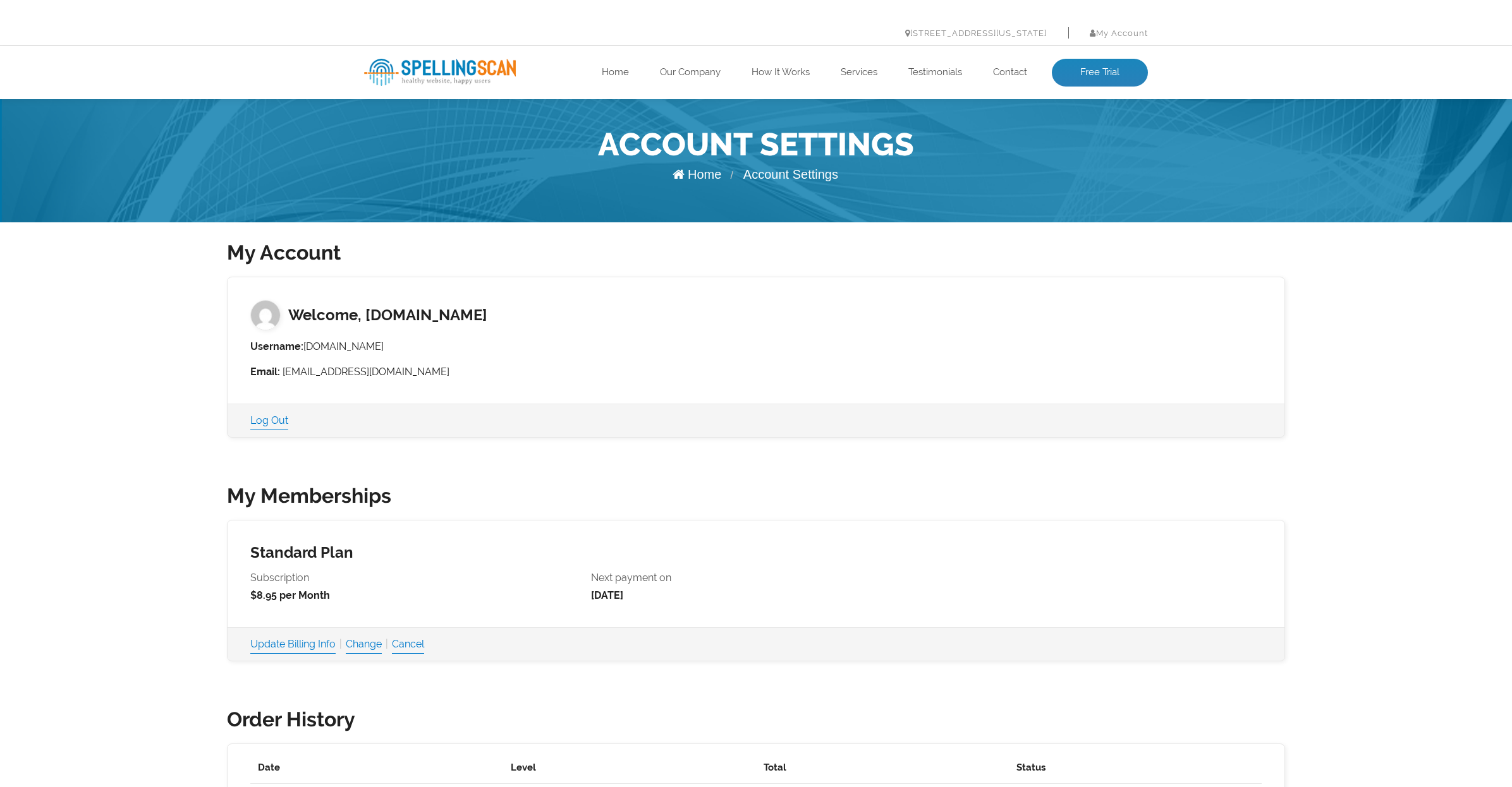
scroll to position [0, 0]
click at [701, 173] on link "Home" at bounding box center [697, 174] width 49 height 14
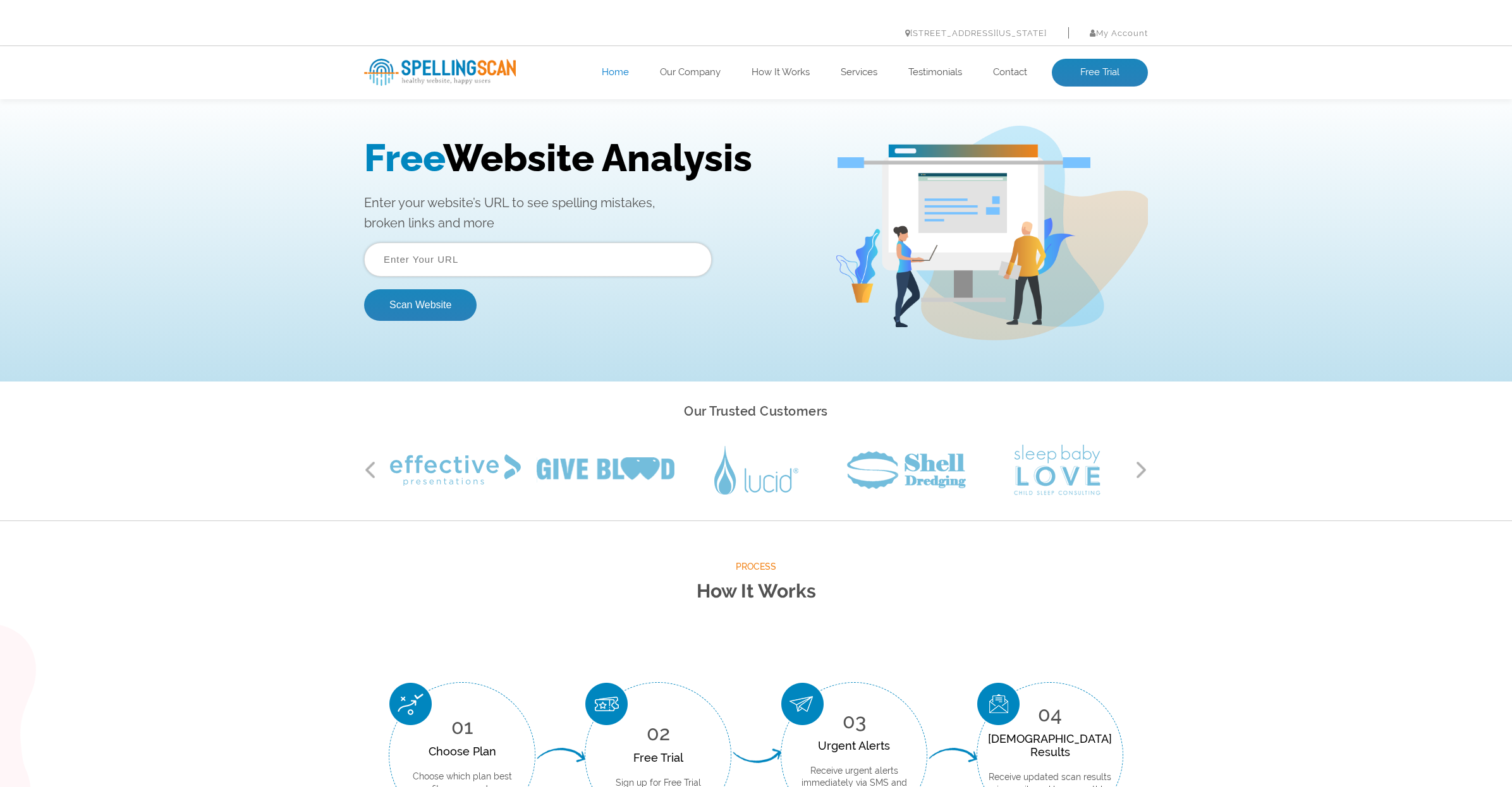
click at [432, 261] on input "text" at bounding box center [537, 260] width 348 height 34
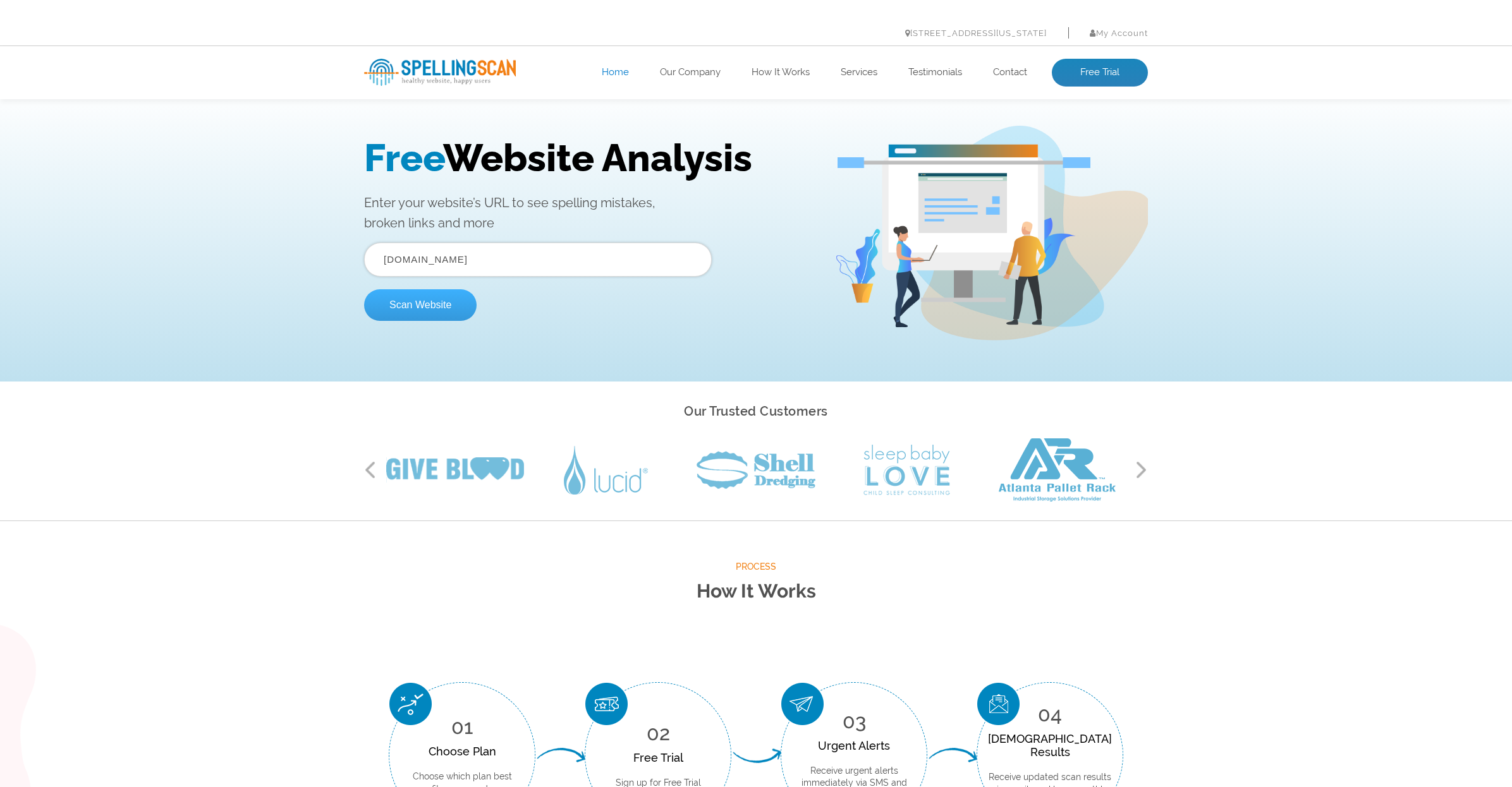
click at [421, 297] on button "Scan Website" at bounding box center [420, 305] width 112 height 31
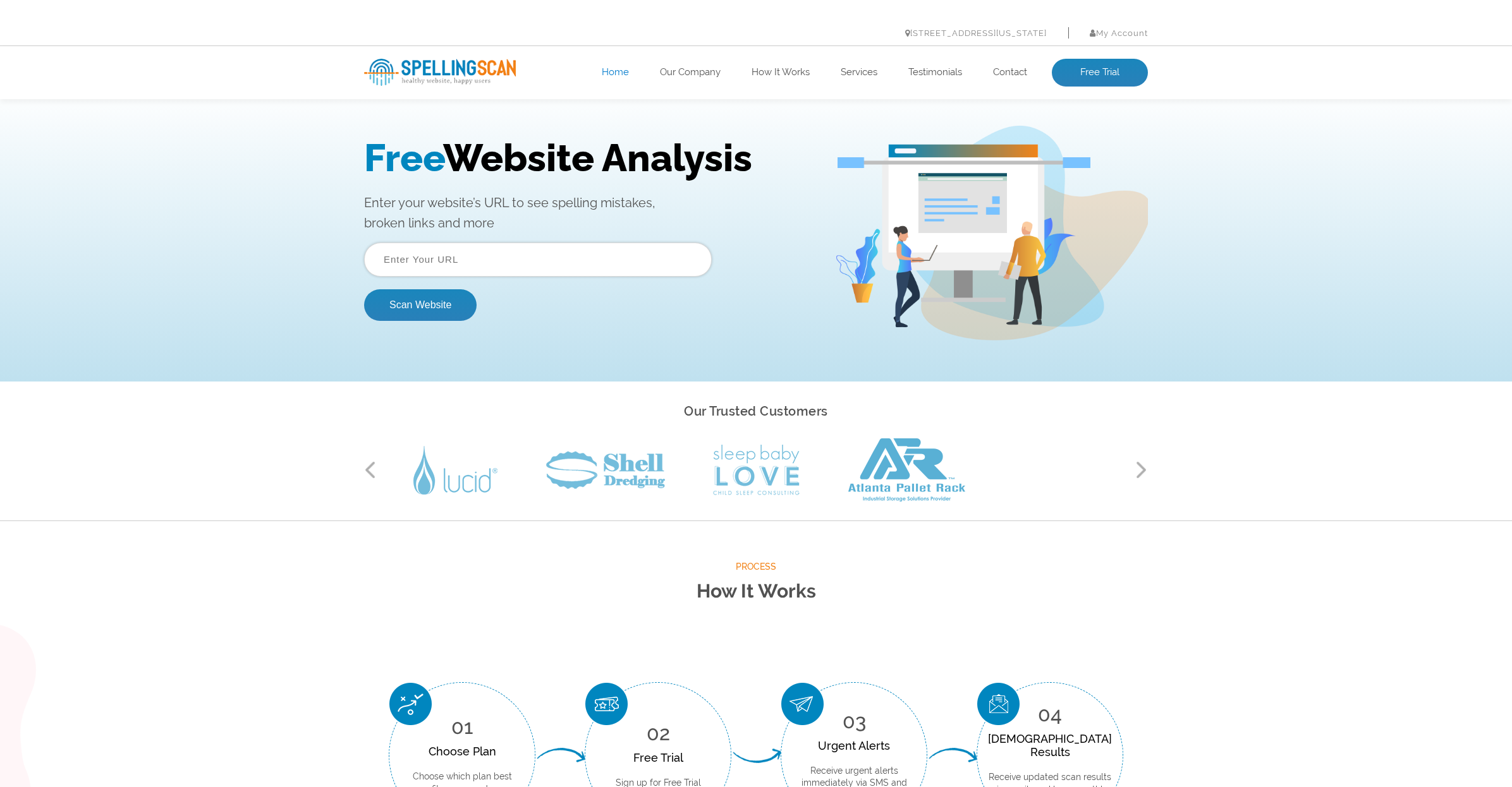
click at [520, 253] on input "text" at bounding box center [537, 260] width 348 height 34
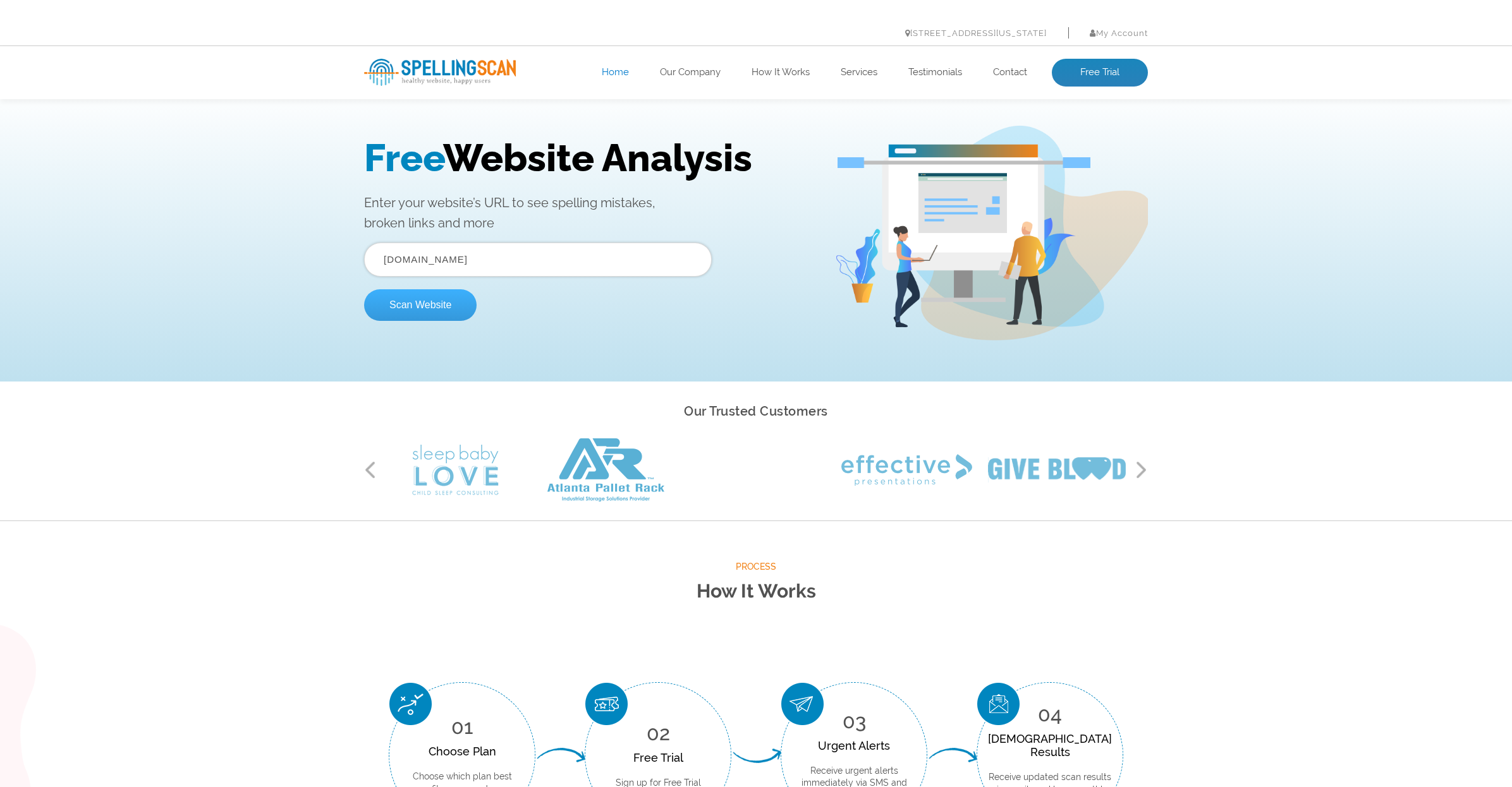
type input "gleich-usa.com"
click at [441, 304] on button "Scan Website" at bounding box center [420, 305] width 112 height 31
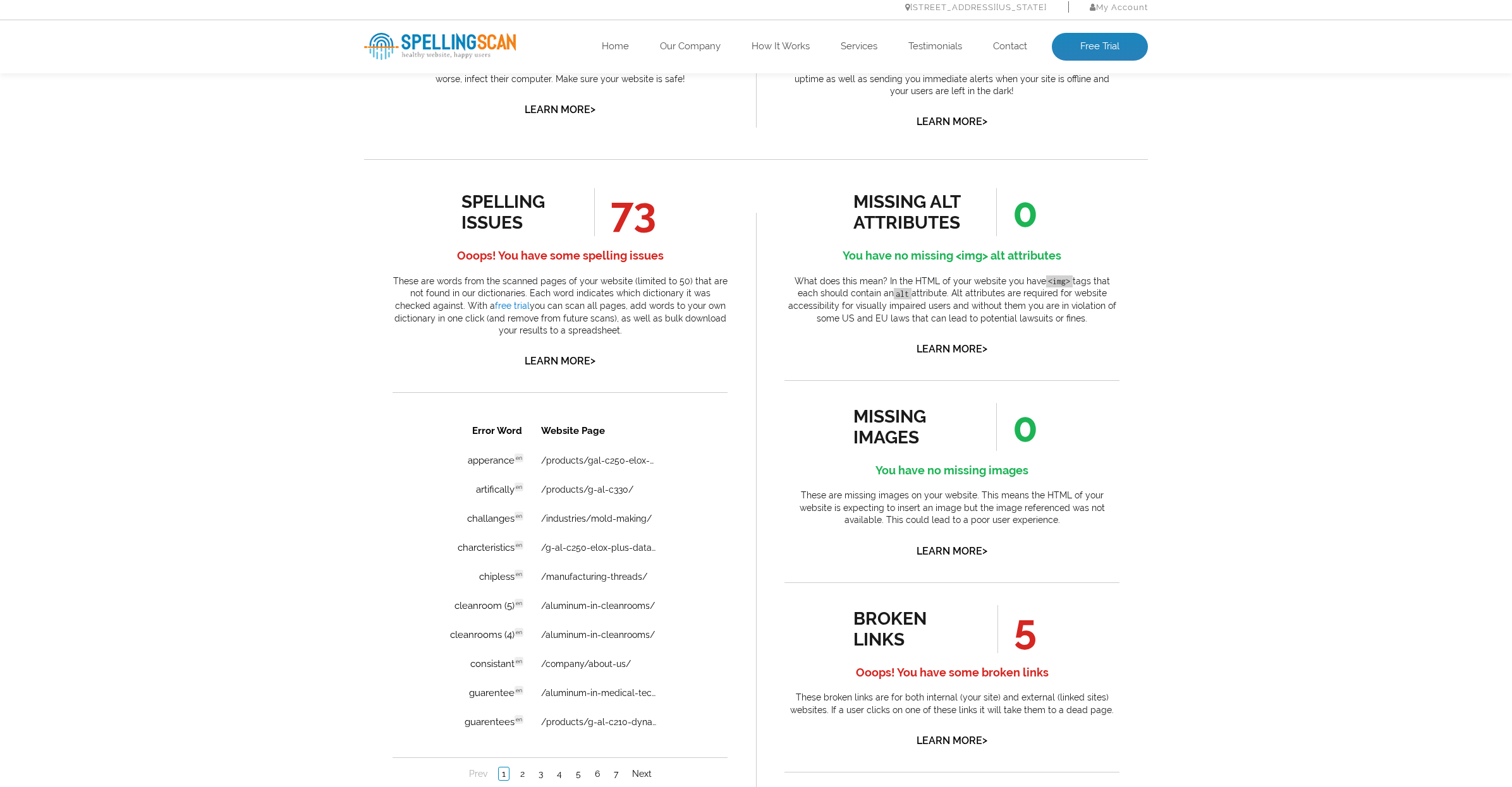
scroll to position [632, 0]
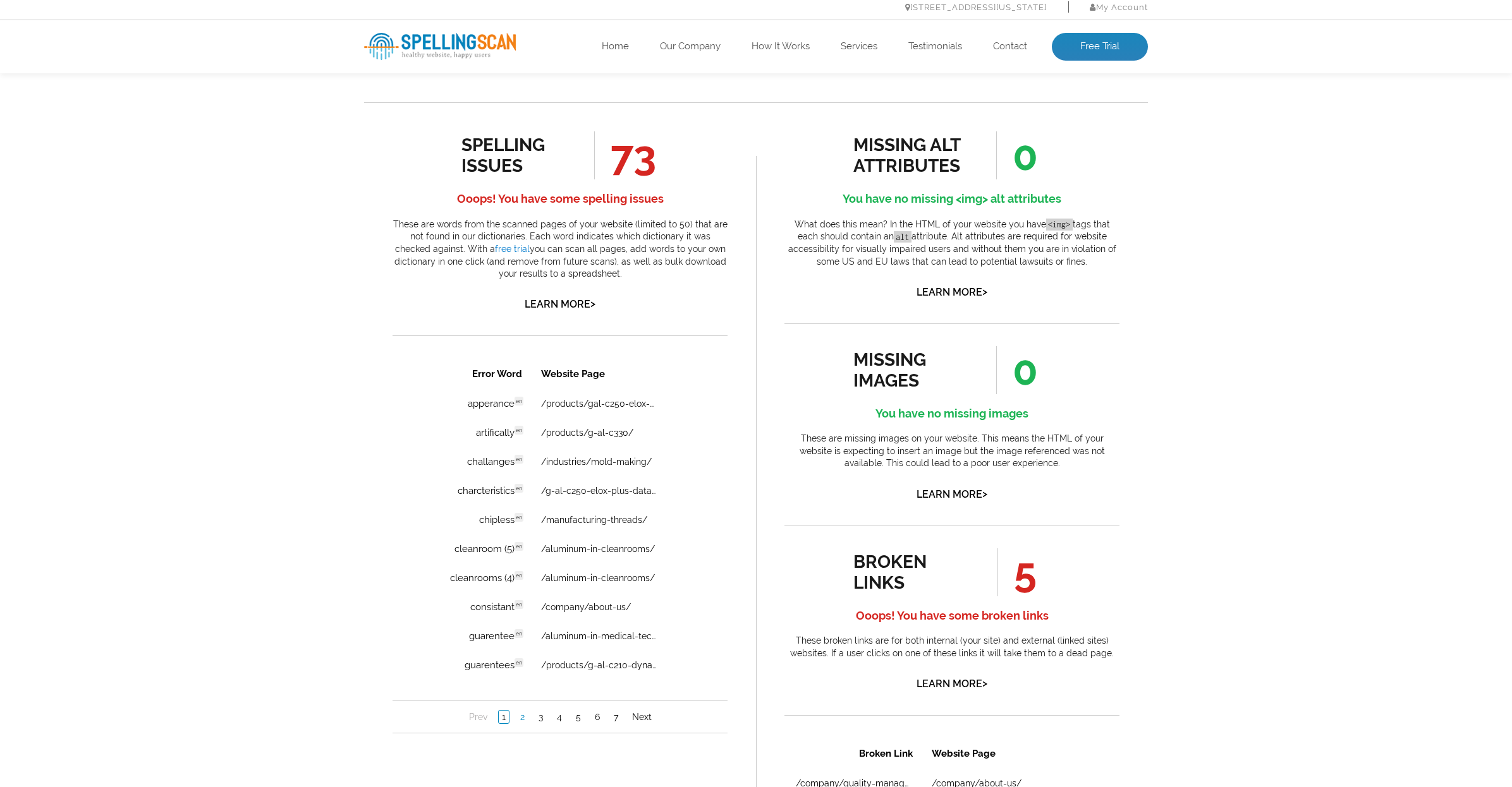
click at [525, 716] on link "2" at bounding box center [522, 717] width 10 height 12
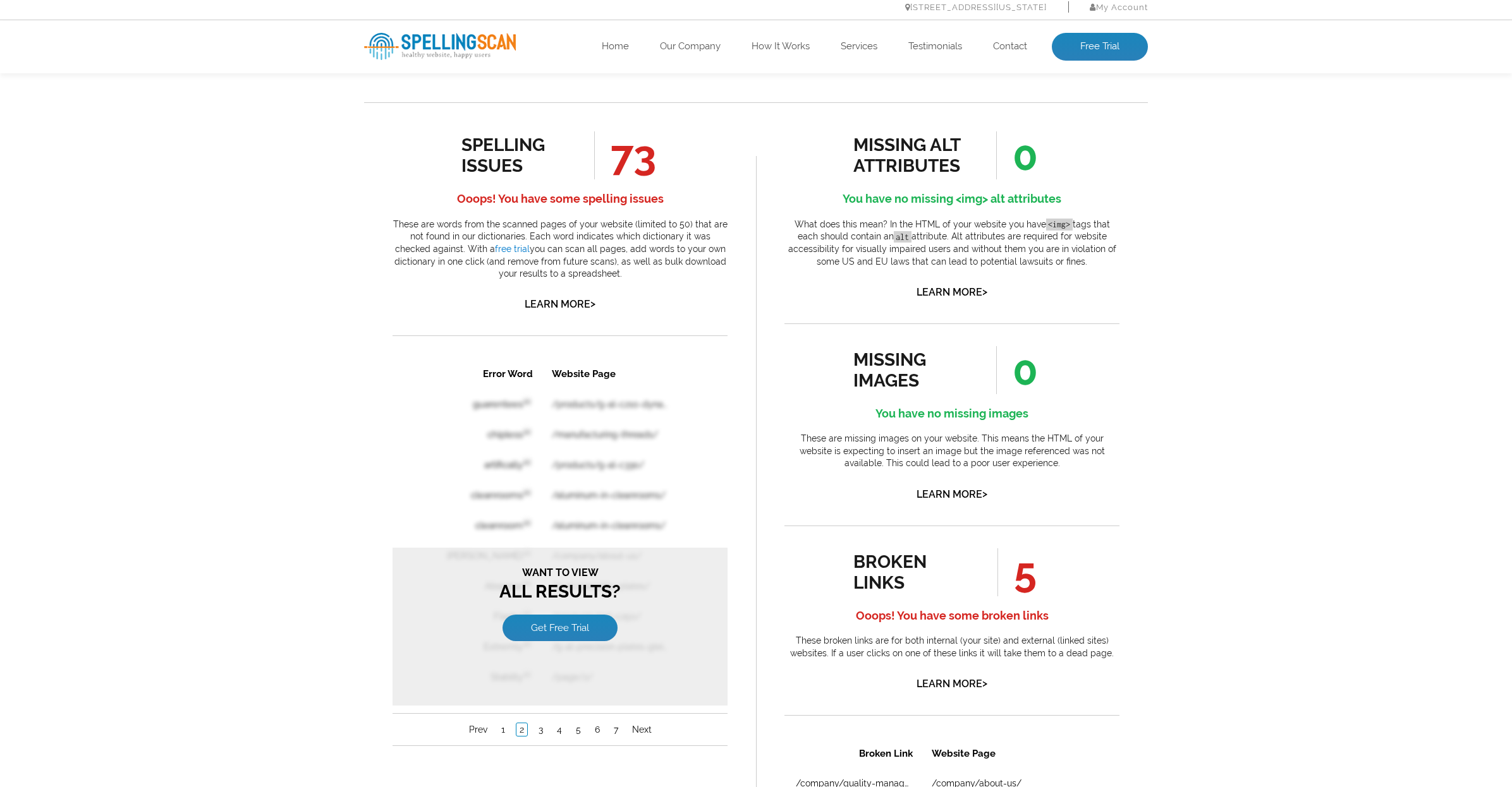
scroll to position [0, 0]
click at [1121, 3] on link "My Account" at bounding box center [1119, 7] width 58 height 10
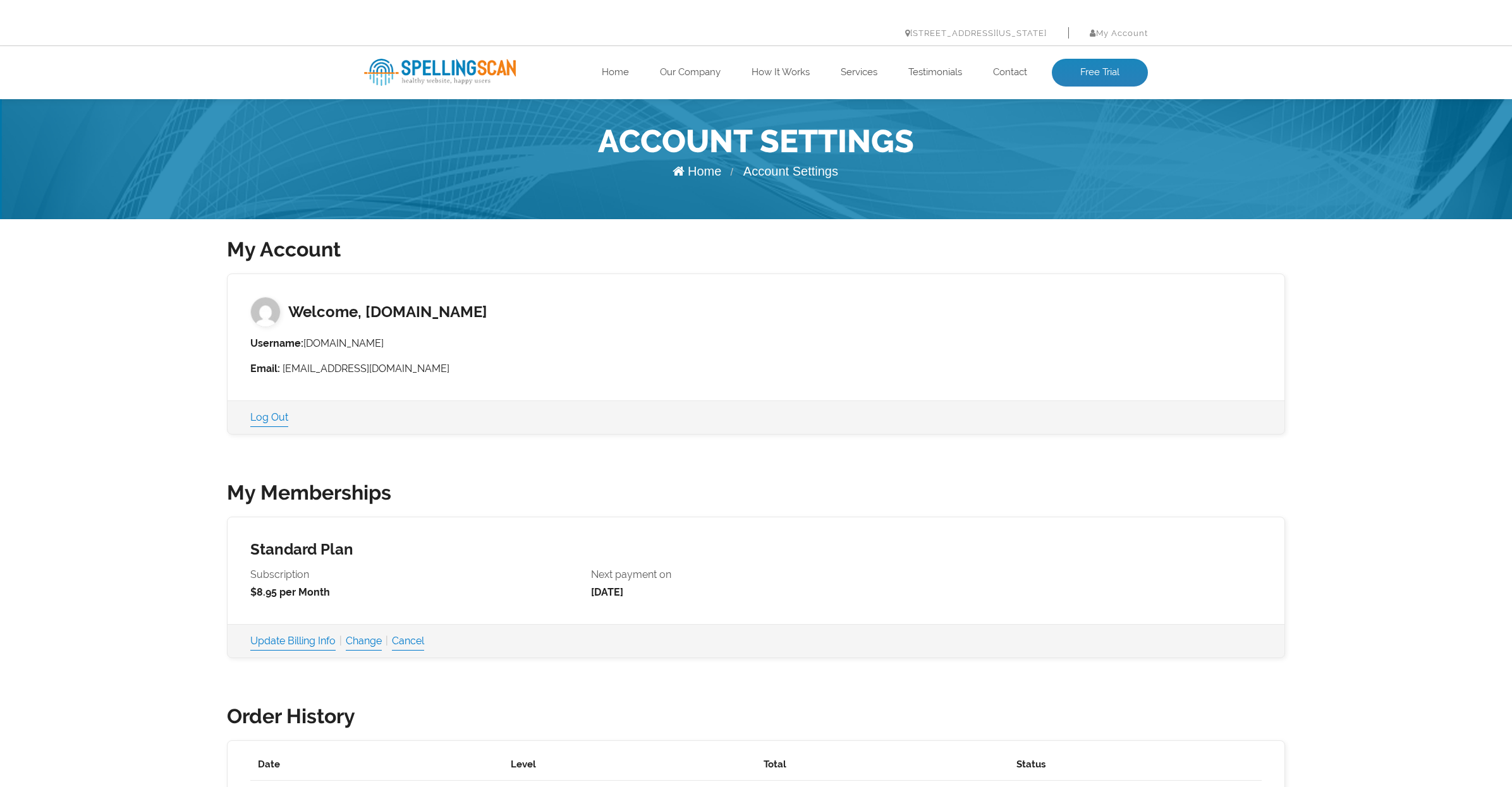
scroll to position [4, 0]
click at [455, 72] on img at bounding box center [440, 72] width 152 height 27
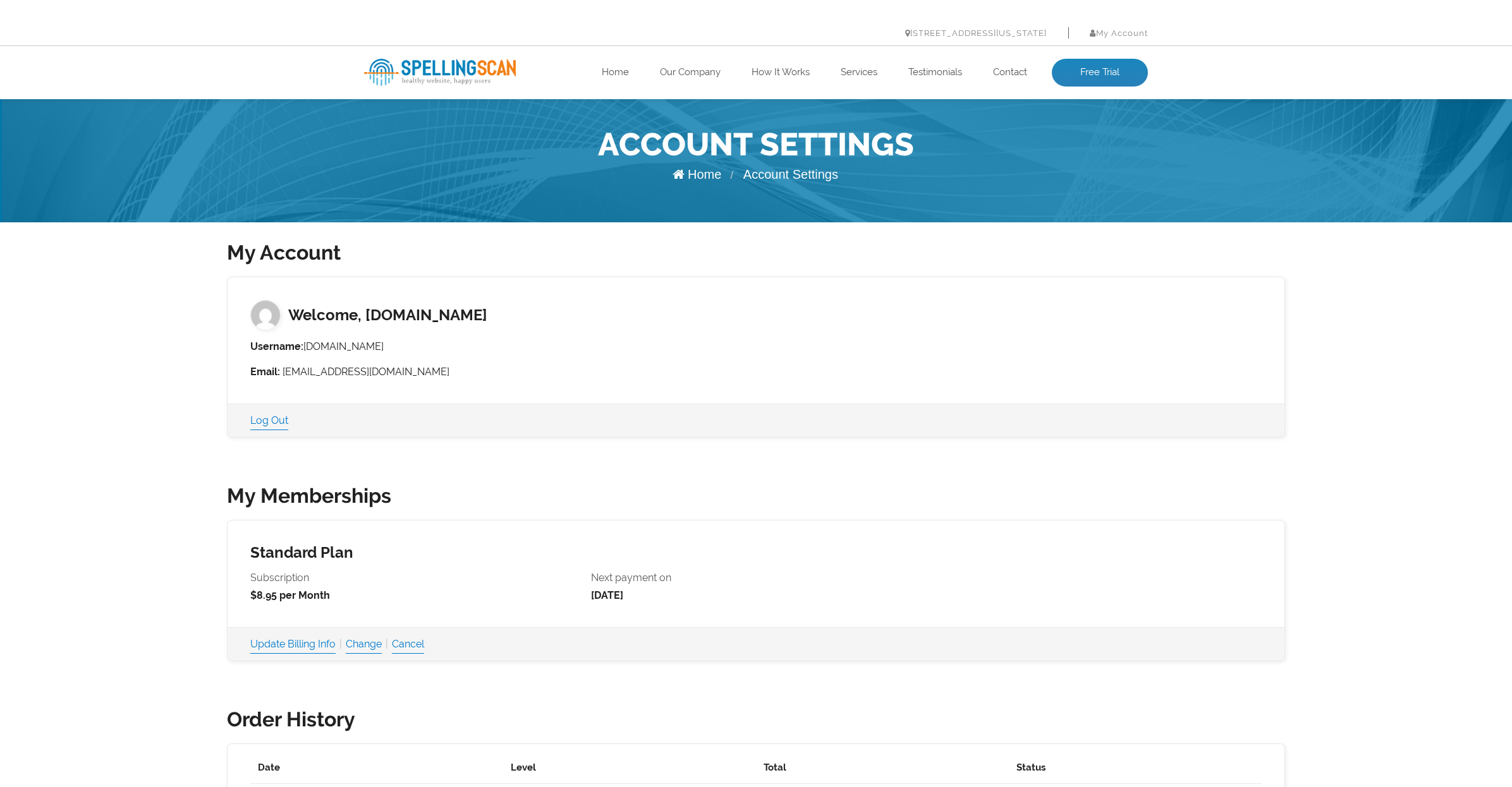
click at [444, 74] on img at bounding box center [440, 72] width 152 height 27
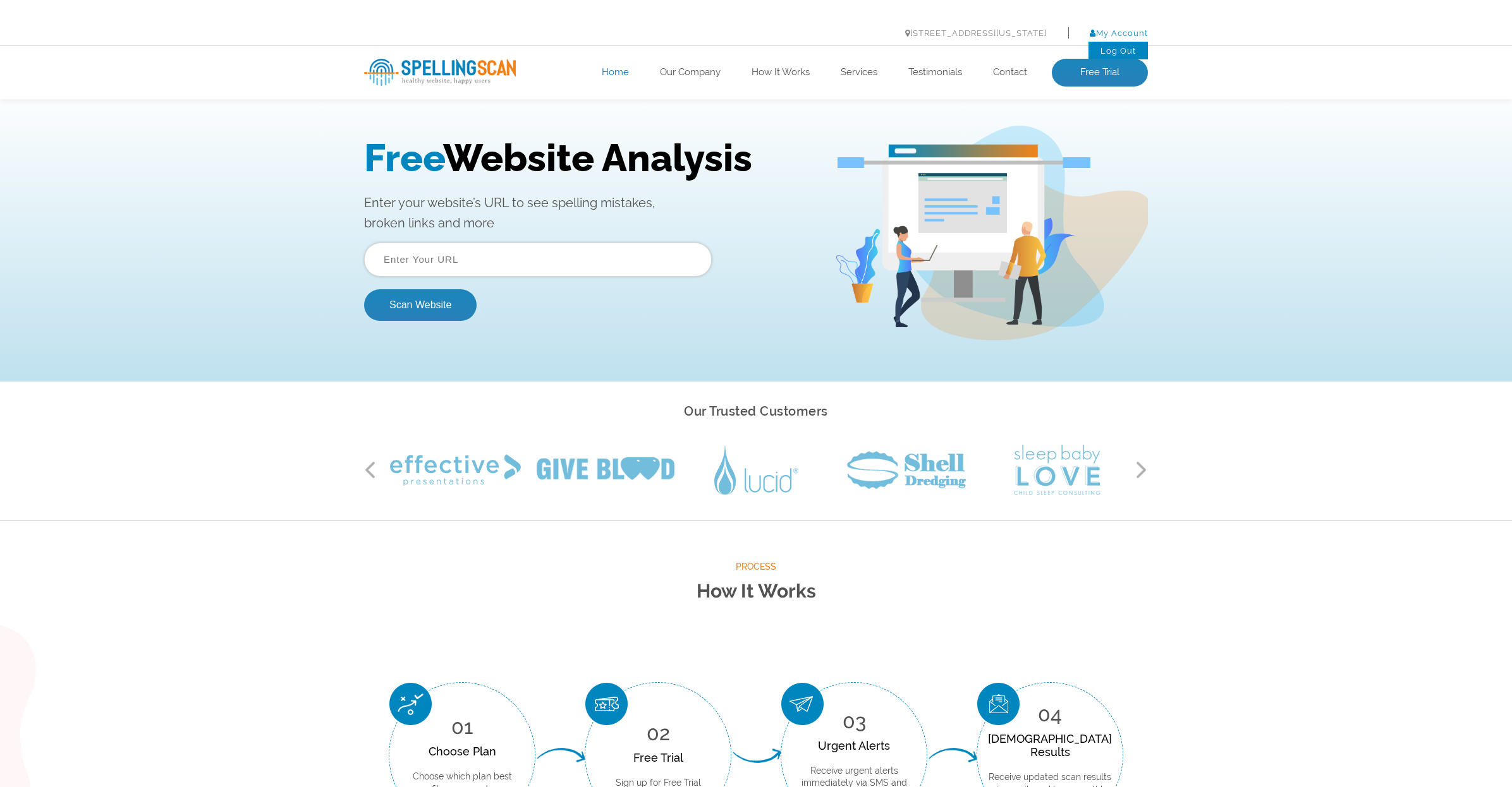
click at [1091, 37] on link "My Account" at bounding box center [1119, 33] width 58 height 10
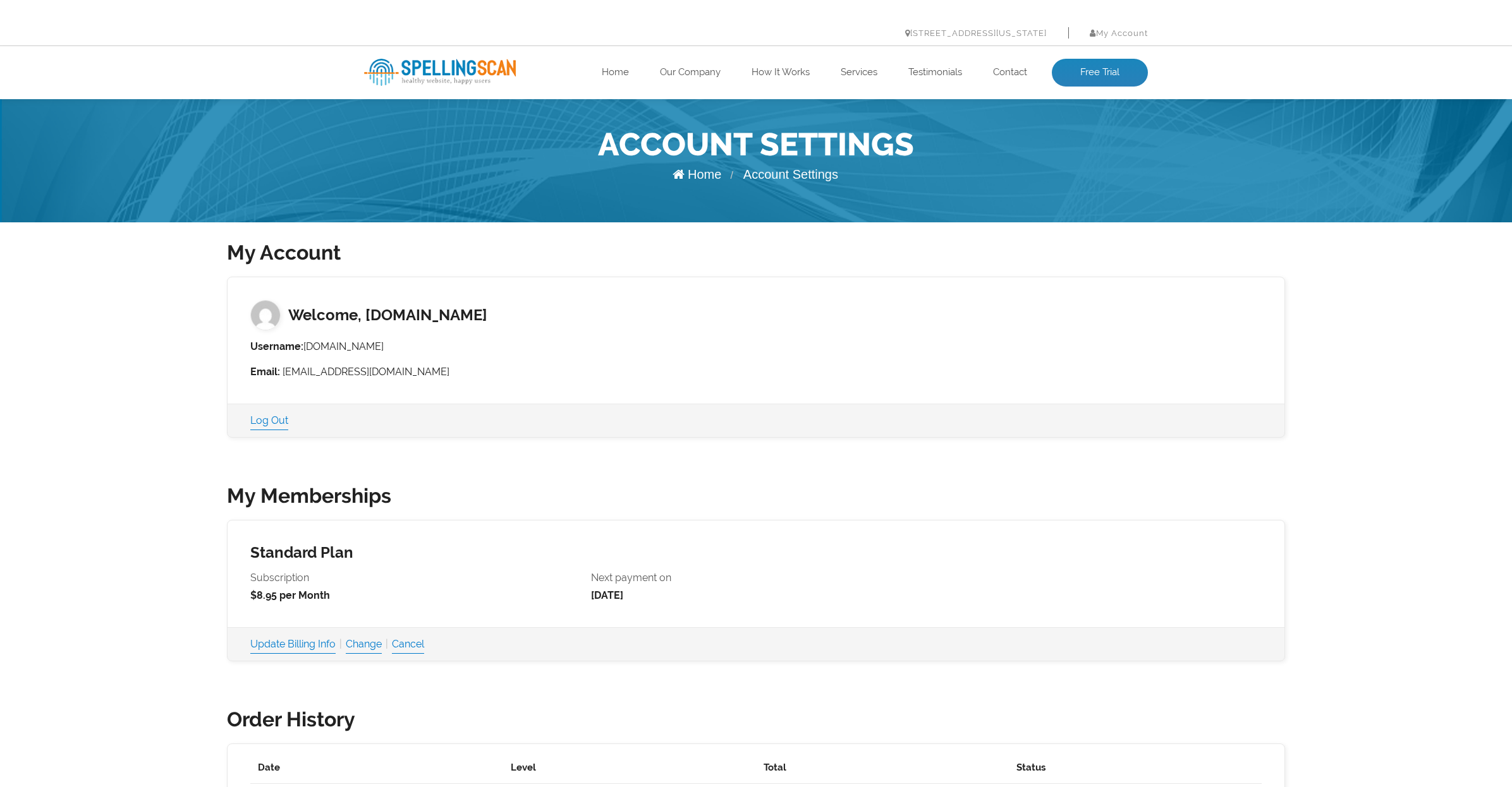
click at [704, 173] on link "Home" at bounding box center [697, 174] width 49 height 14
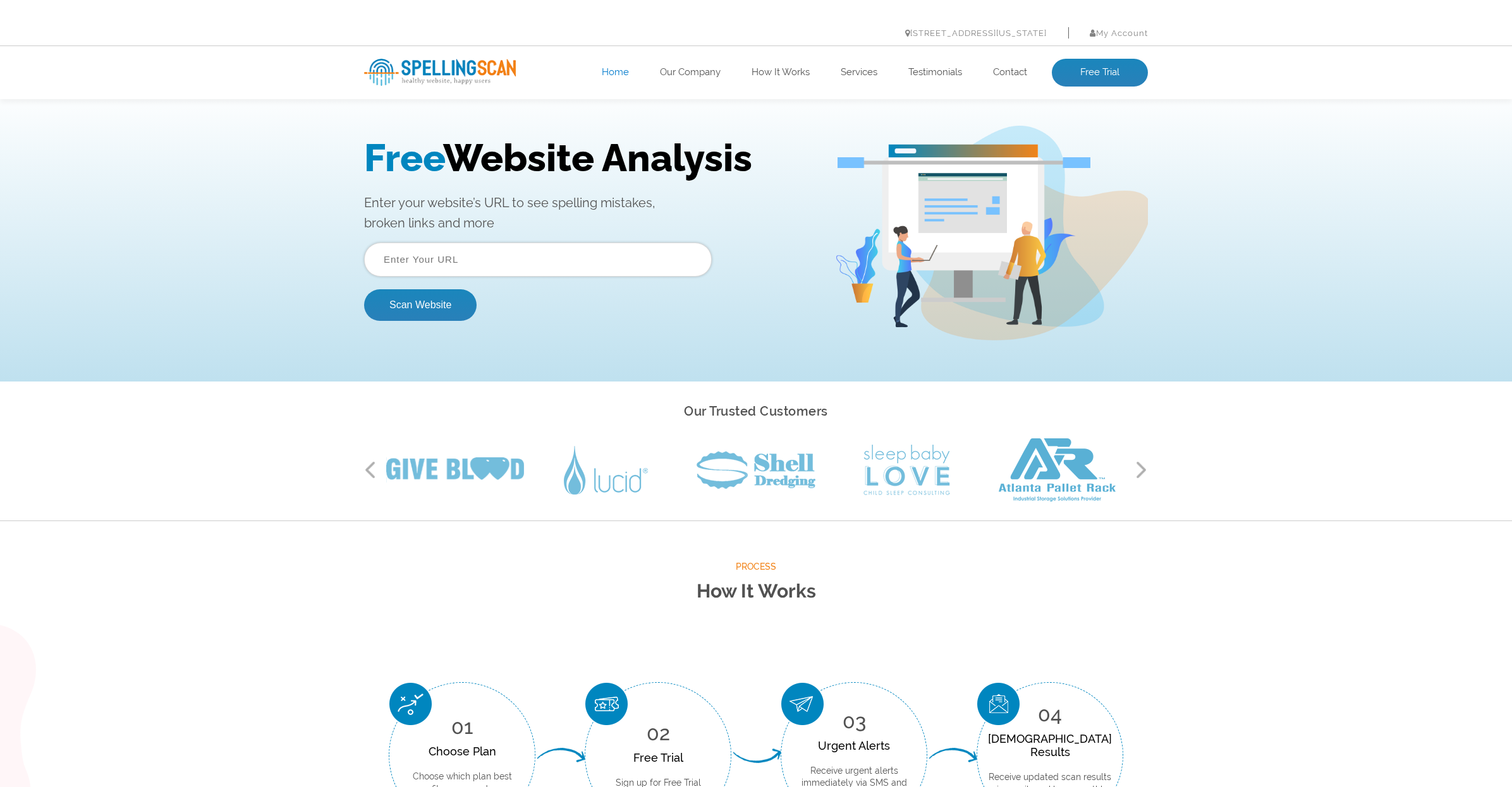
click at [488, 260] on input "text" at bounding box center [537, 260] width 348 height 34
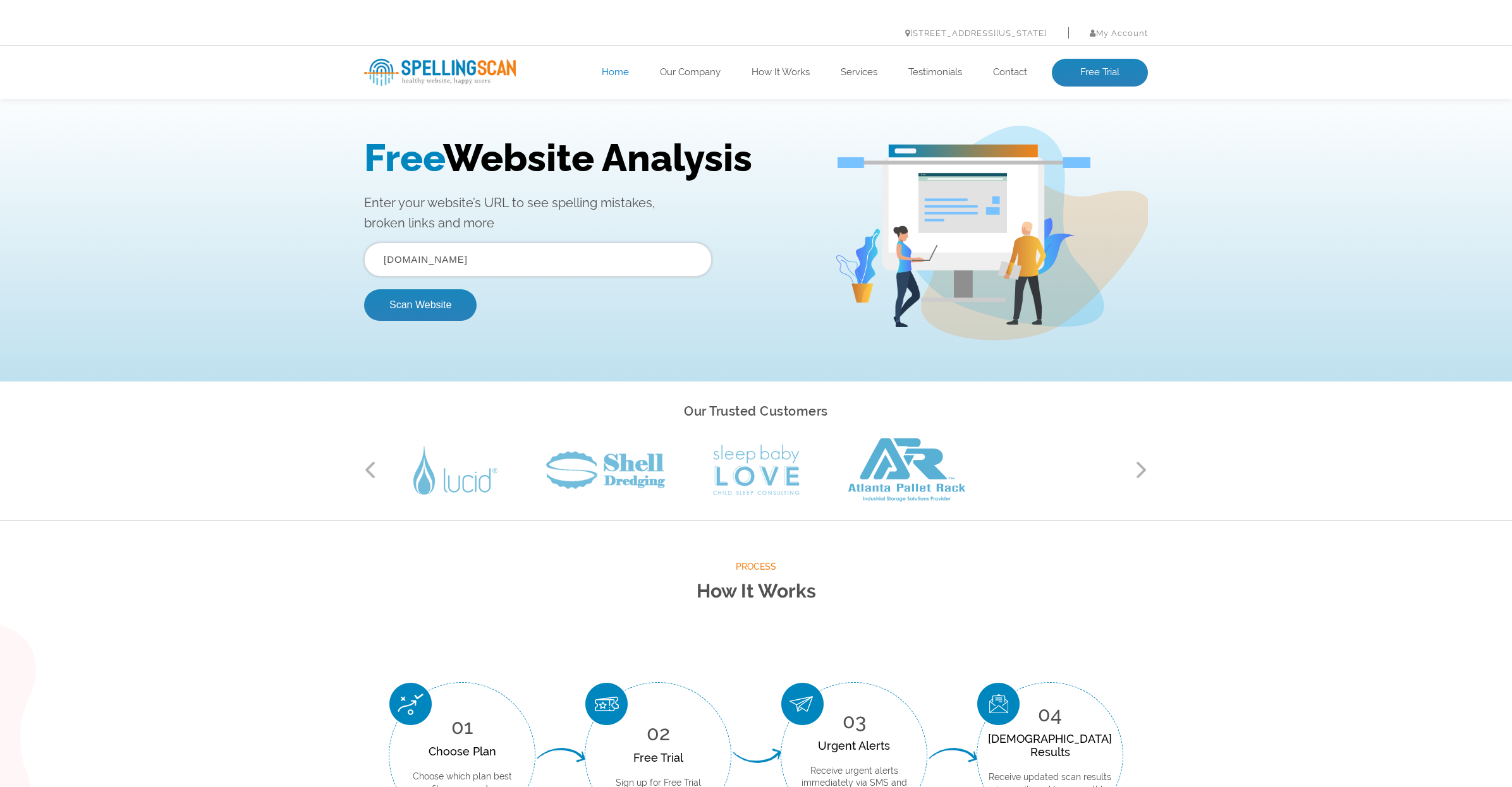
click at [515, 265] on input "[DOMAIN_NAME]" at bounding box center [537, 260] width 348 height 34
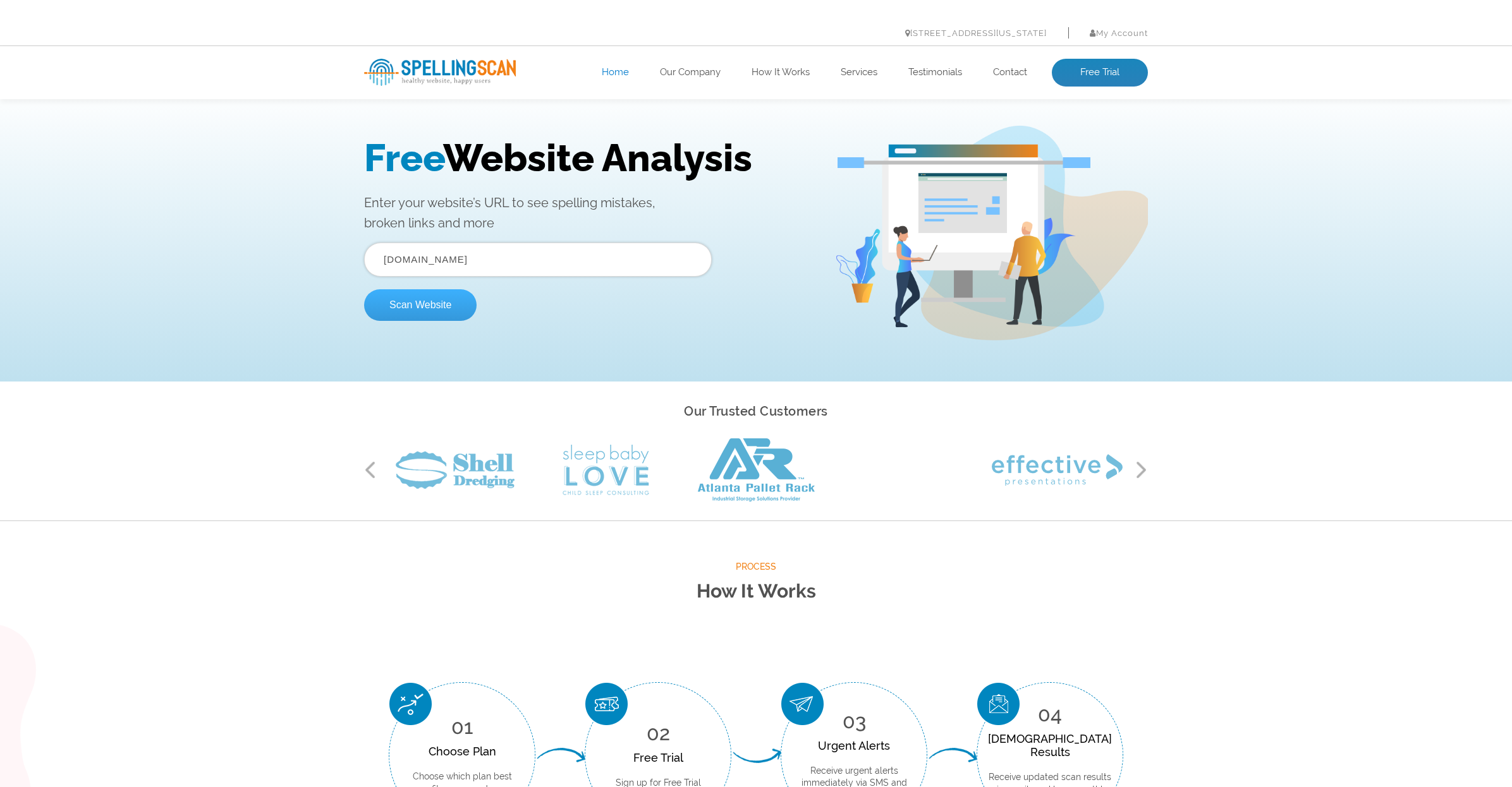
type input "[DOMAIN_NAME]"
click at [464, 301] on button "Scan Website" at bounding box center [420, 305] width 112 height 31
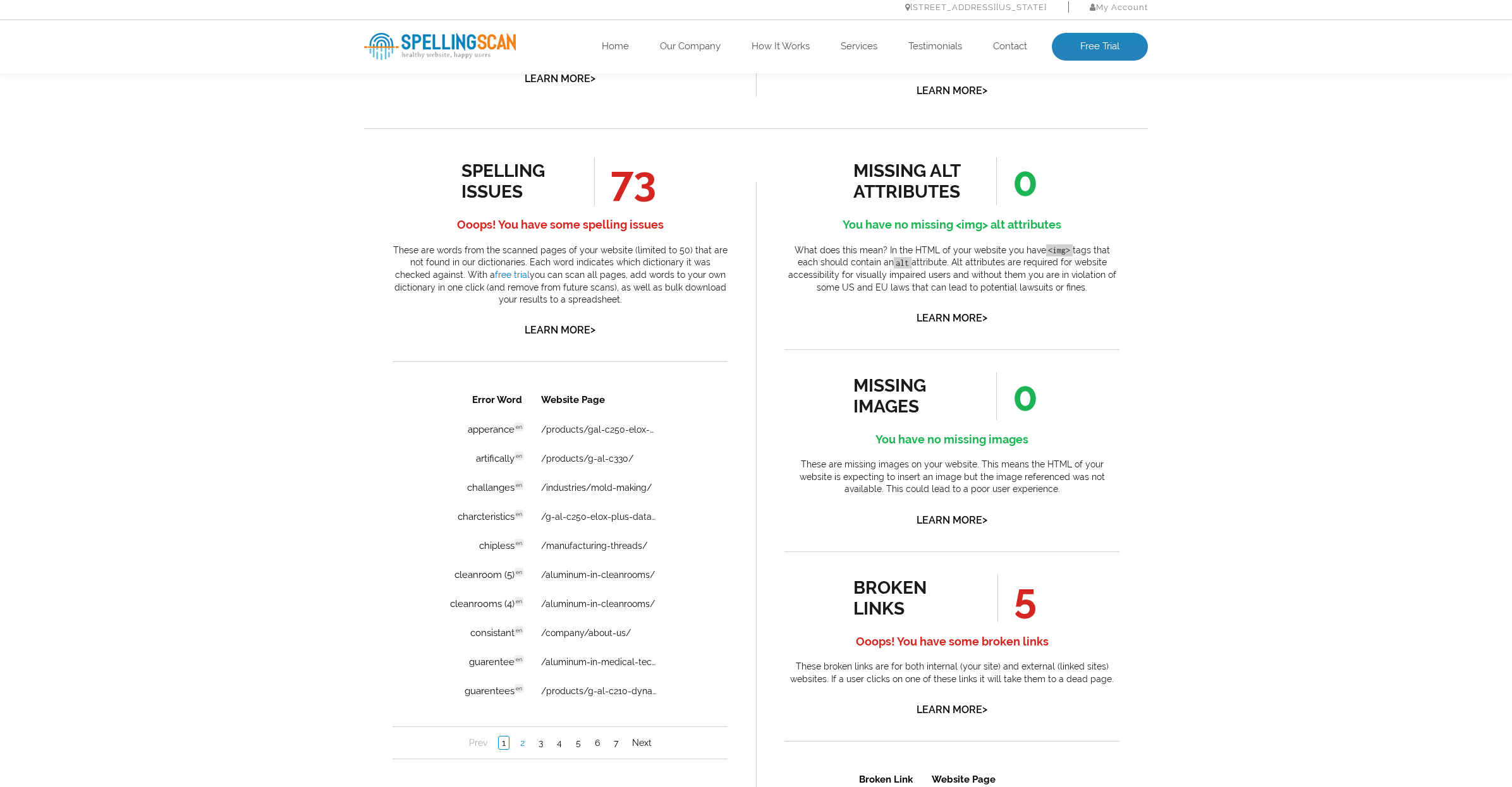
click at [524, 747] on link "2" at bounding box center [522, 743] width 10 height 12
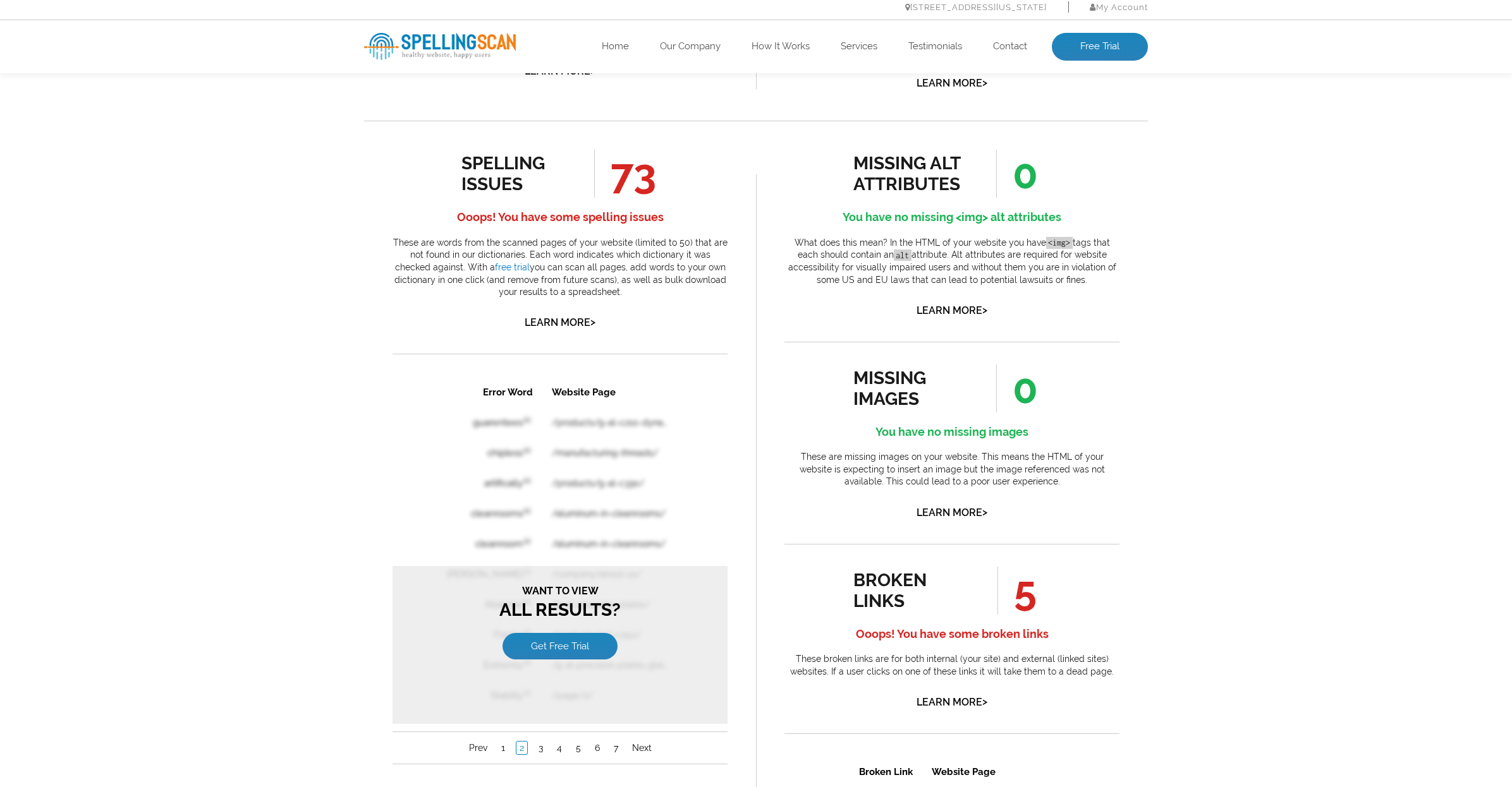
scroll to position [614, 0]
click at [594, 638] on link "Get Free Trial" at bounding box center [560, 646] width 115 height 27
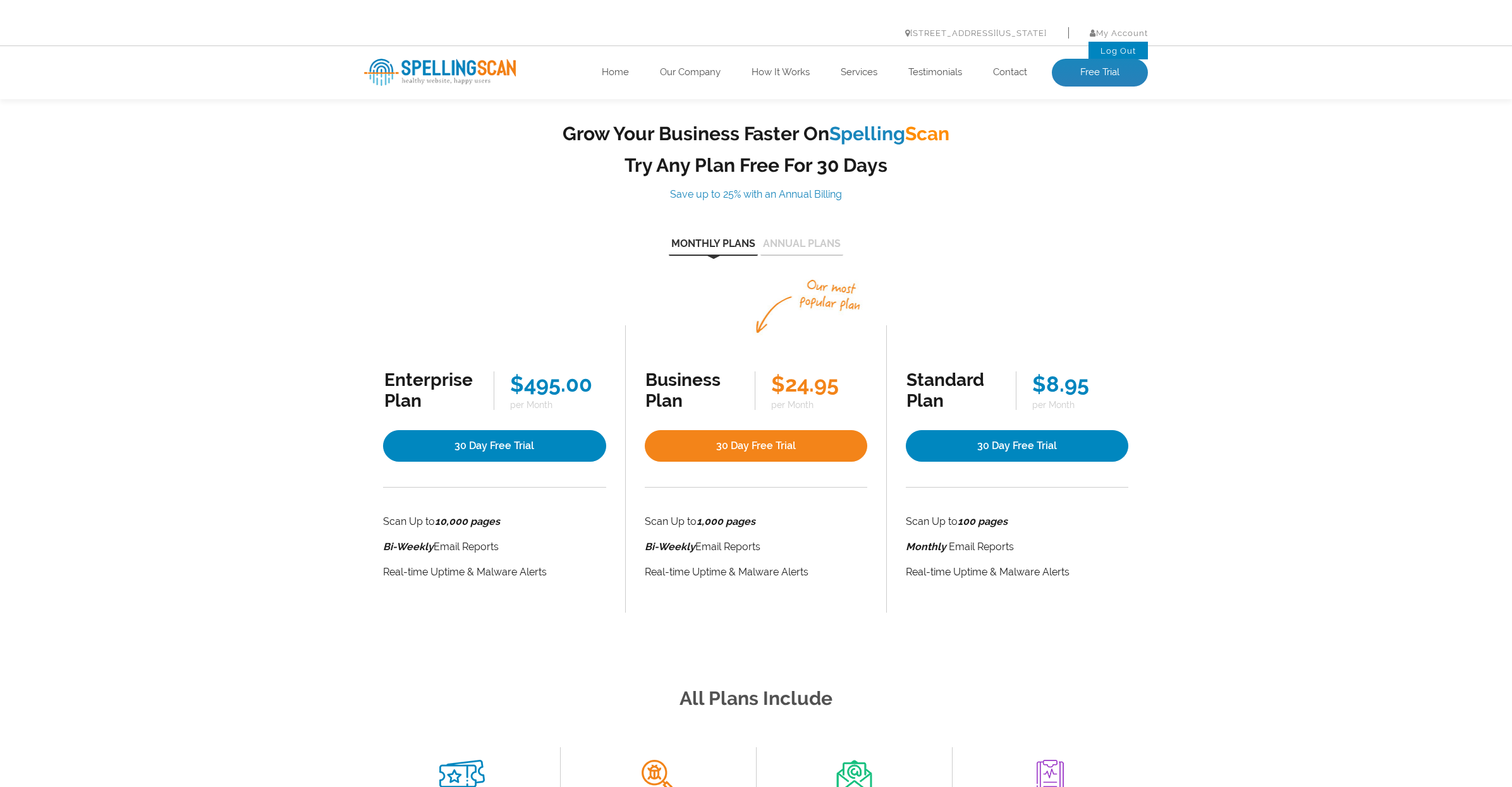
click at [1120, 38] on li "My Account Log Out" at bounding box center [1108, 33] width 80 height 18
click at [1116, 47] on link "Log Out" at bounding box center [1118, 51] width 35 height 10
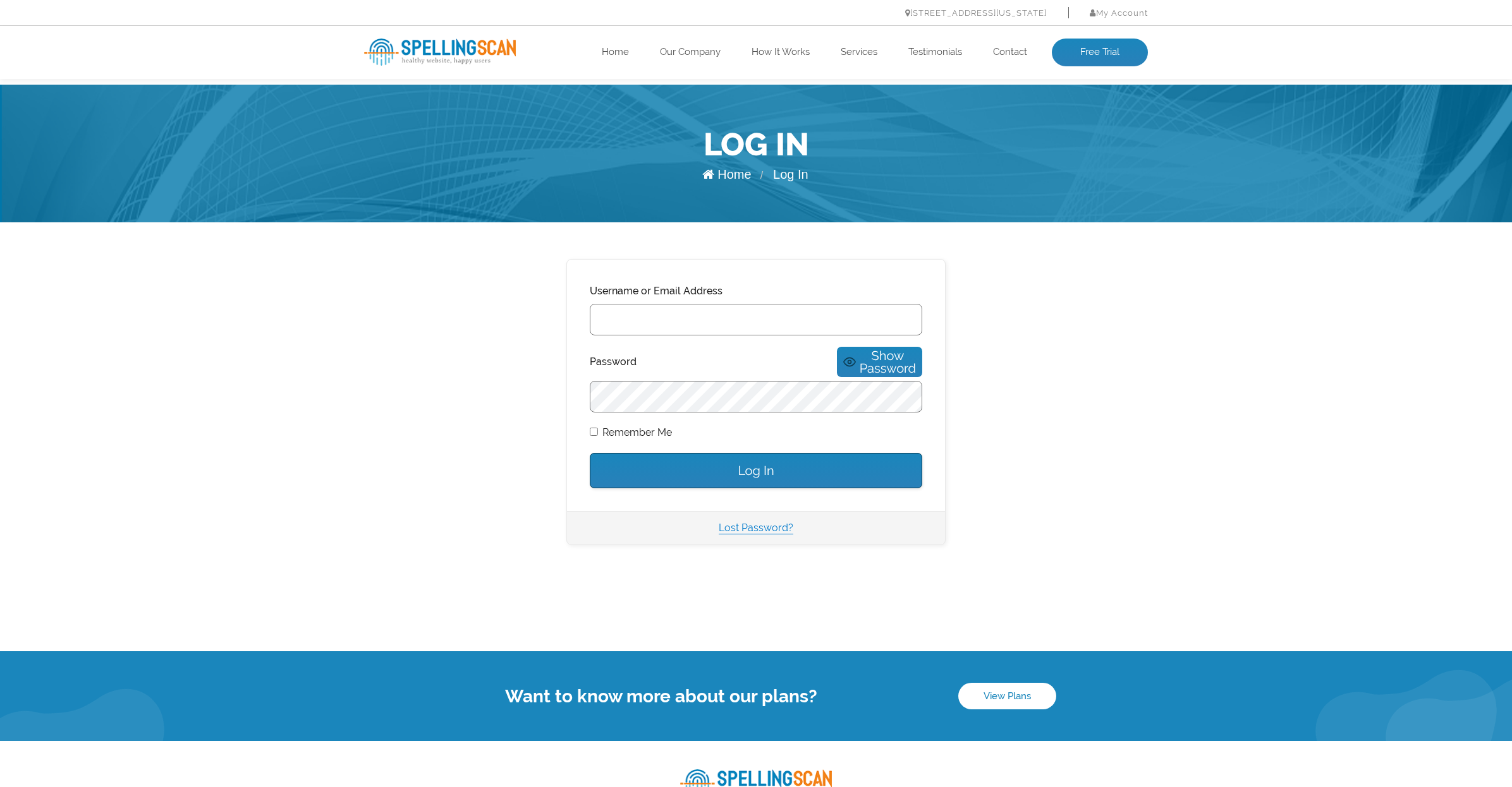
type input "[DOMAIN_NAME]"
click at [769, 458] on input "Log In" at bounding box center [756, 471] width 333 height 35
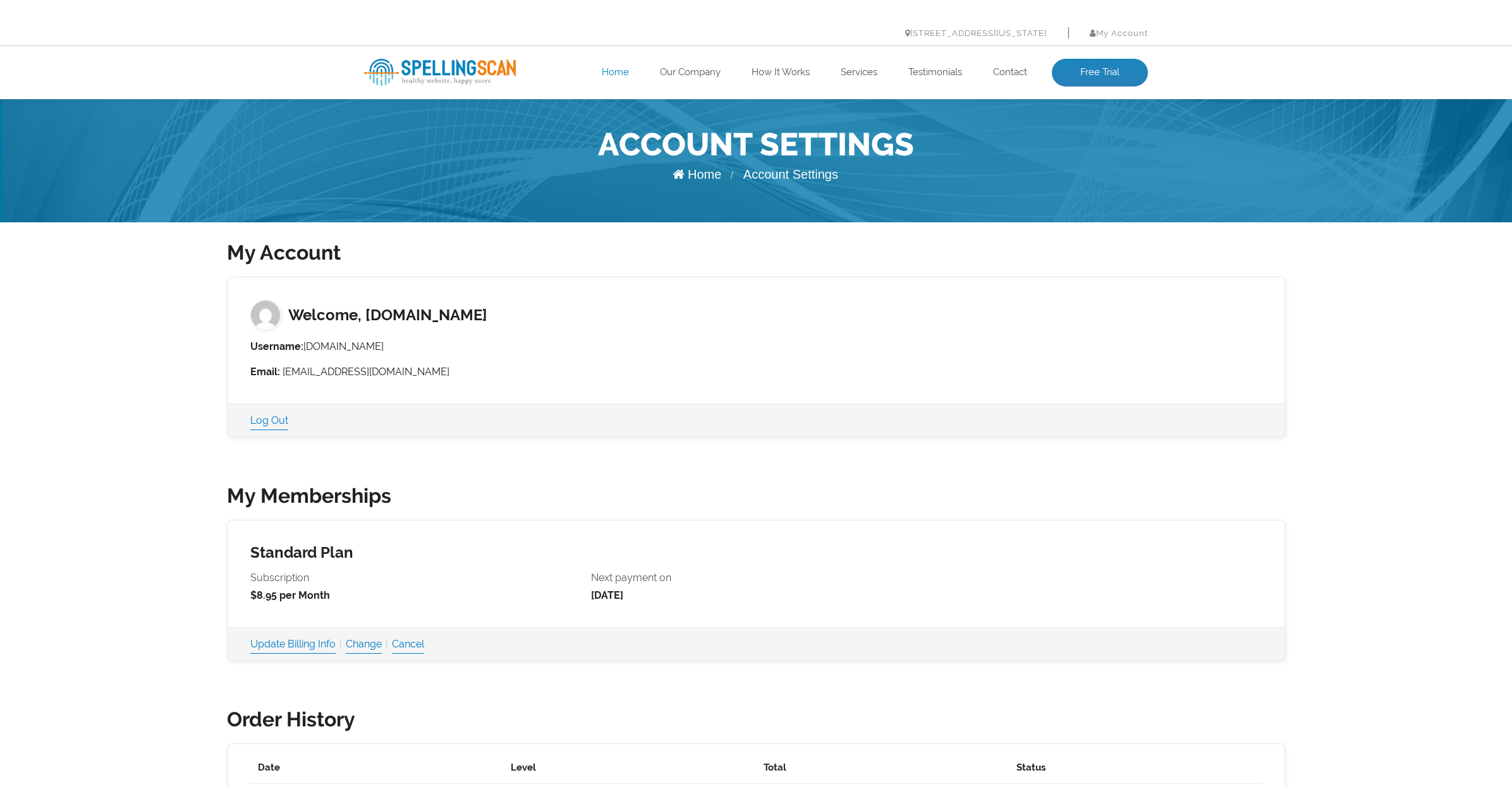
click at [614, 68] on link "Home" at bounding box center [616, 72] width 27 height 12
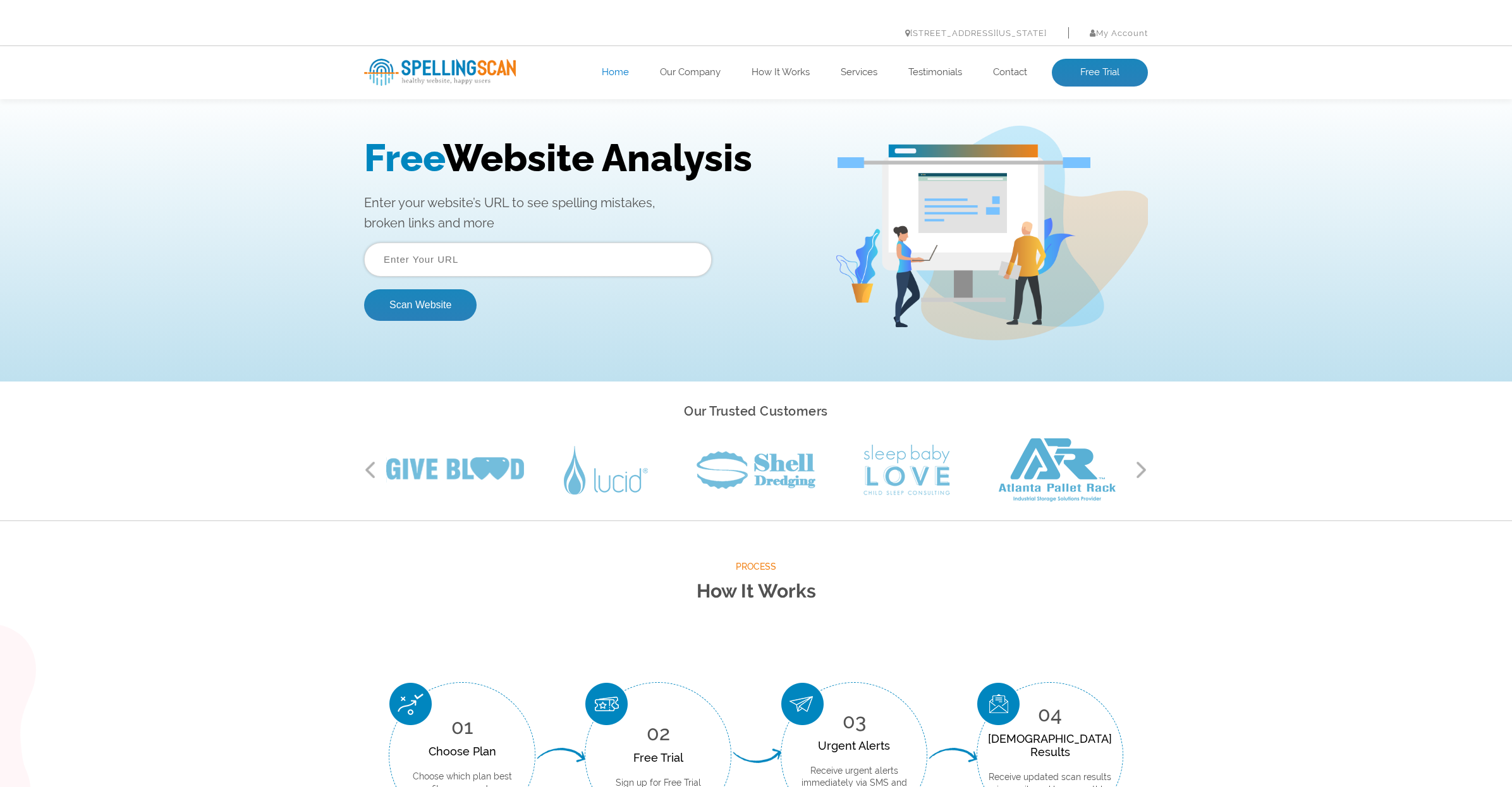
click at [466, 270] on input "text" at bounding box center [537, 260] width 348 height 34
paste input "[DOMAIN_NAME]"
type input "[DOMAIN_NAME]"
drag, startPoint x: 444, startPoint y: 304, endPoint x: 608, endPoint y: 318, distance: 164.6
click at [447, 303] on button "Scan Website" at bounding box center [420, 305] width 112 height 31
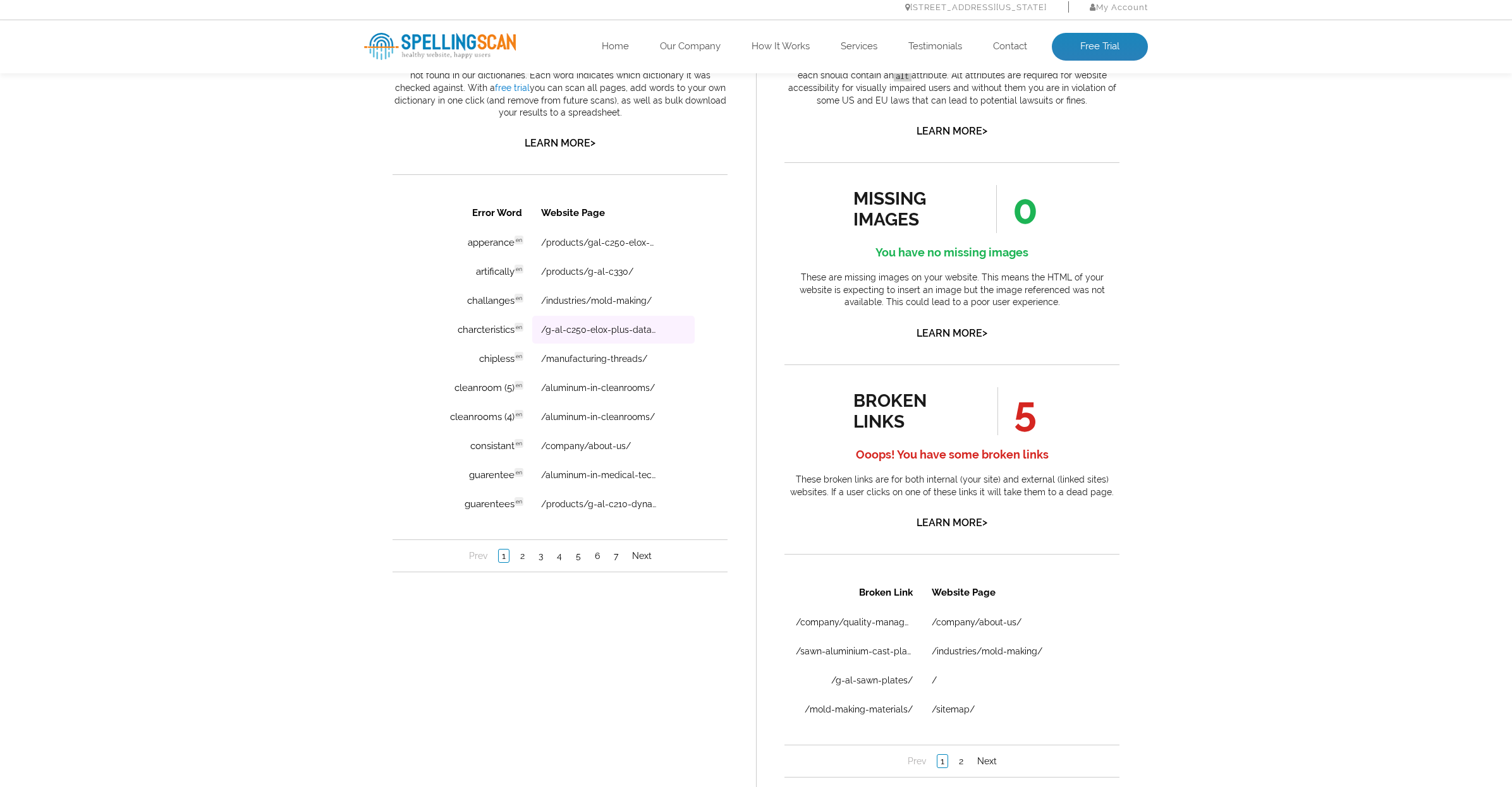
scroll to position [796, 0]
click at [553, 137] on link "Learn More >" at bounding box center [560, 140] width 71 height 12
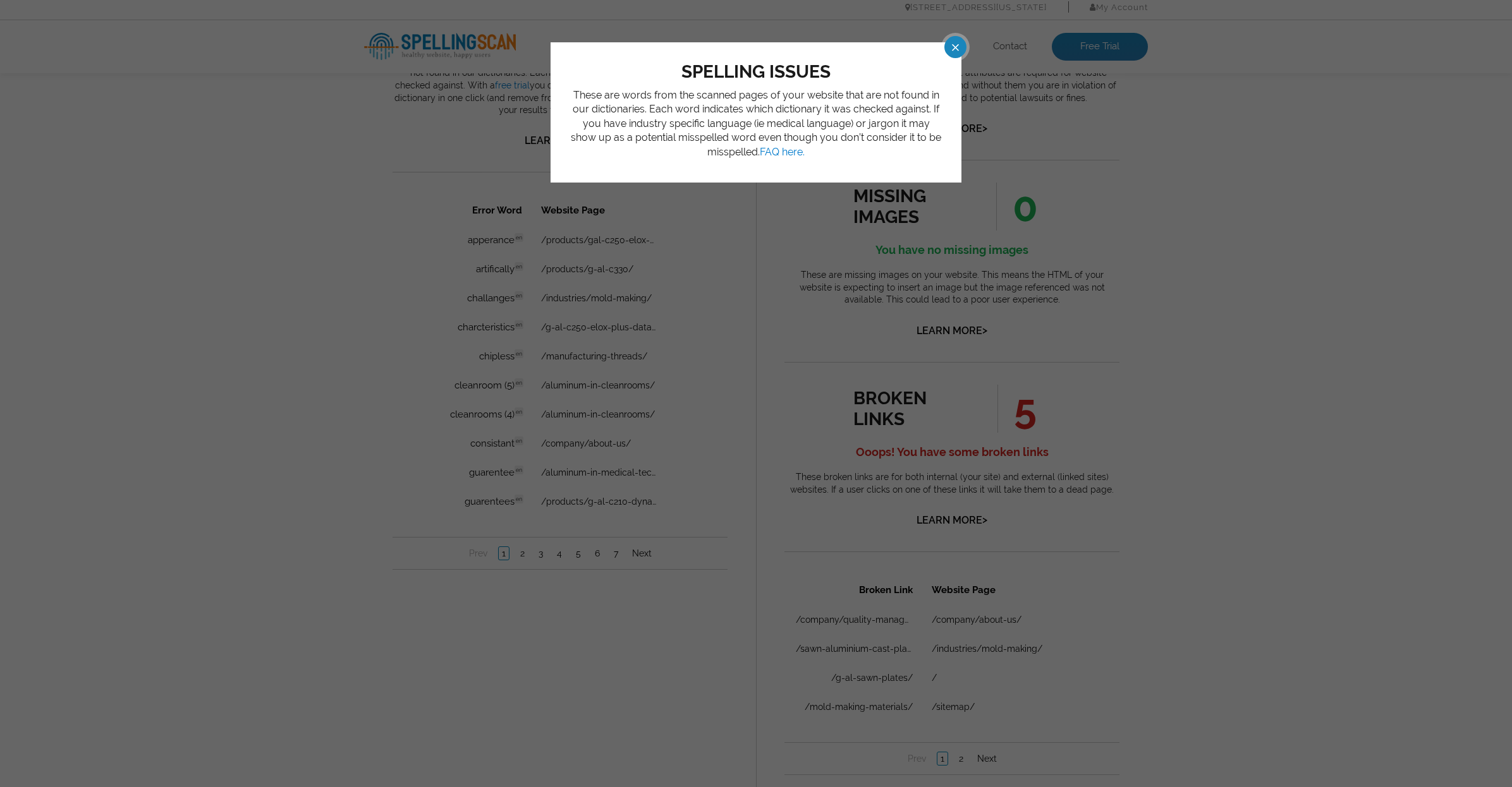
click at [955, 40] on span at bounding box center [944, 47] width 22 height 22
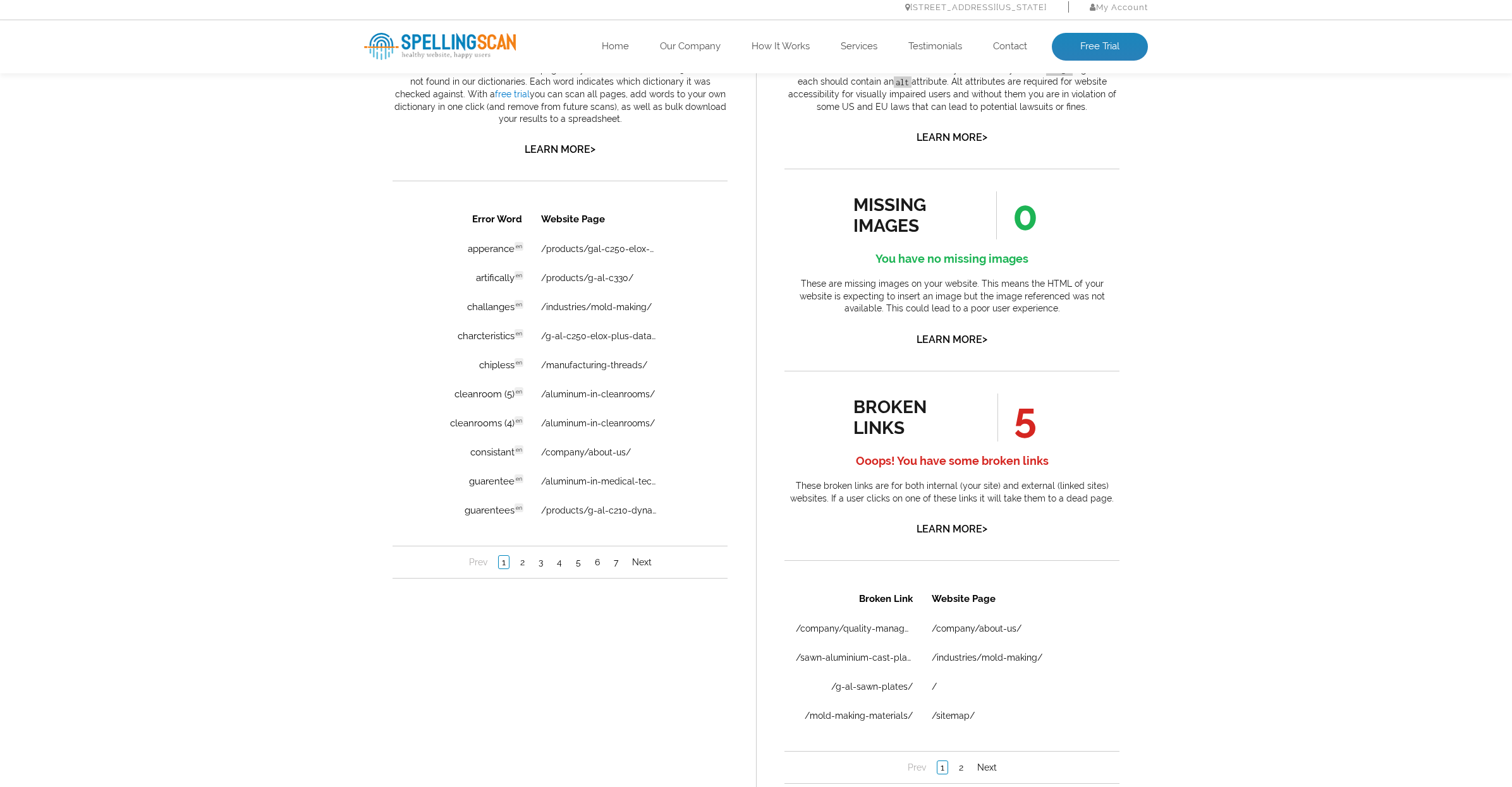
scroll to position [785, 1]
click at [956, 769] on link "2" at bounding box center [961, 769] width 10 height 12
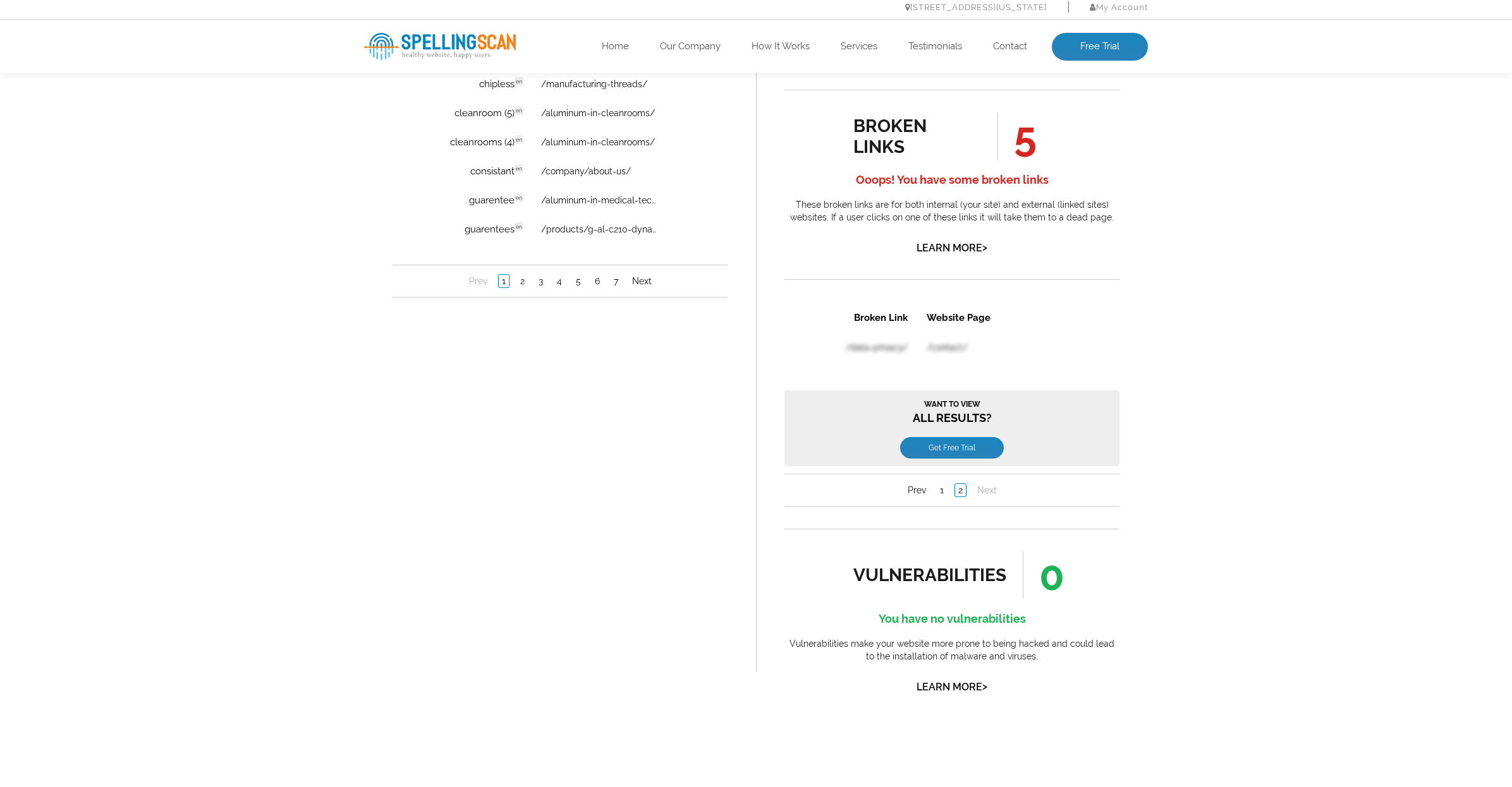
scroll to position [587, 0]
